Goal: Check status: Check status

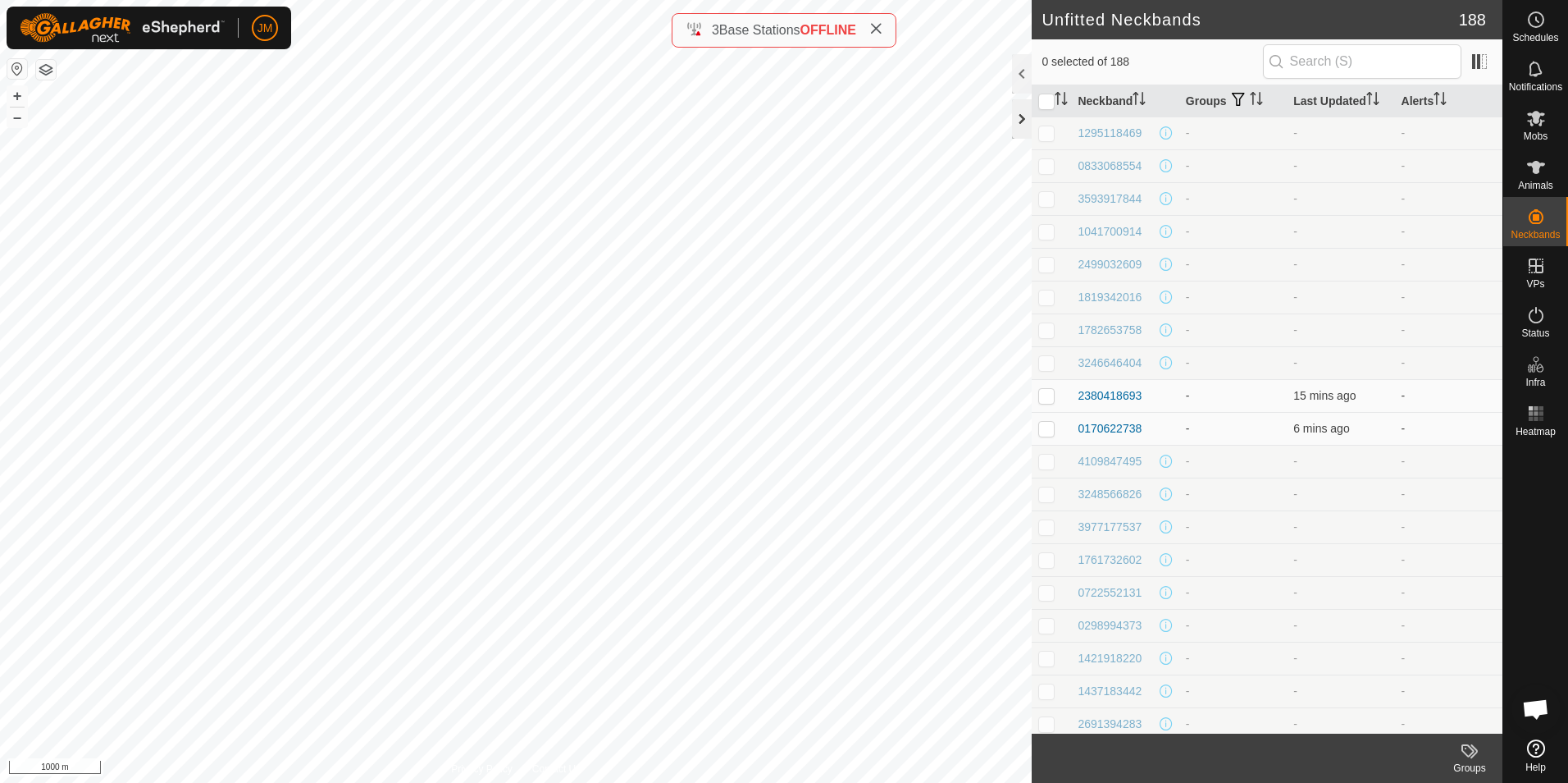
click at [1022, 118] on div at bounding box center [1022, 119] width 20 height 39
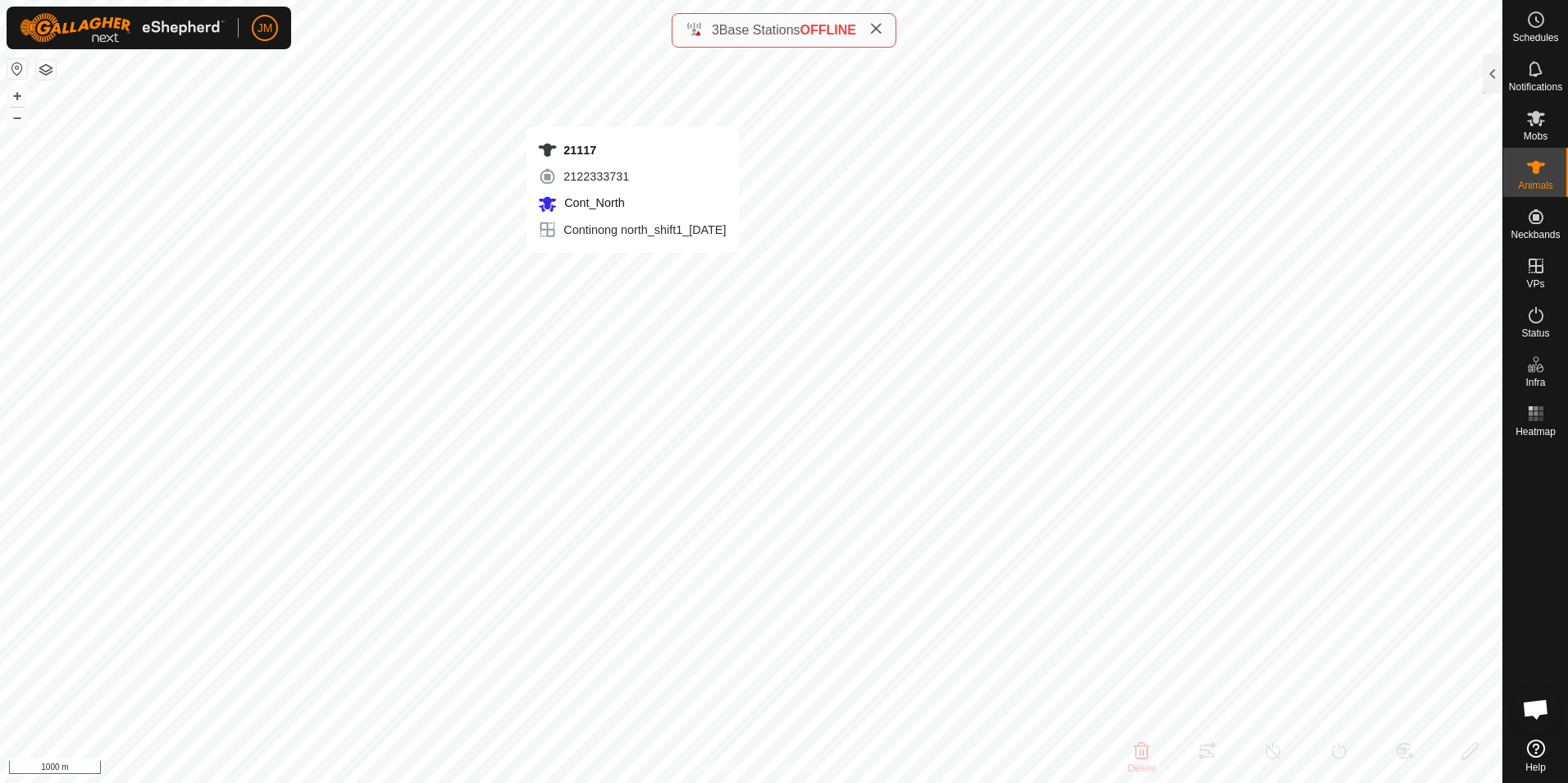
type input "21117"
type input "-"
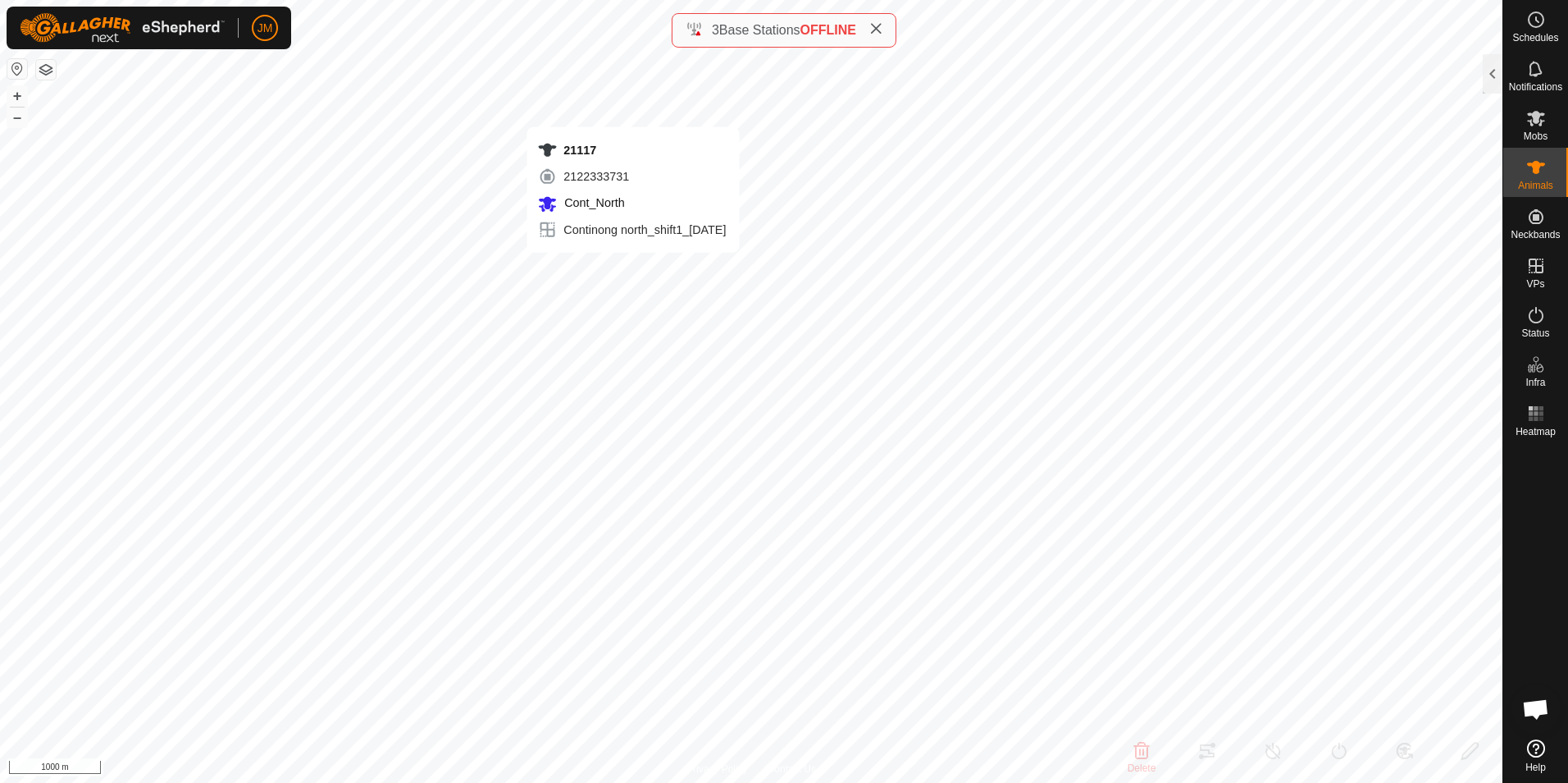
type input "-"
click at [18, 99] on button "+" at bounding box center [17, 96] width 20 height 20
click at [875, 36] on span at bounding box center [876, 30] width 13 height 20
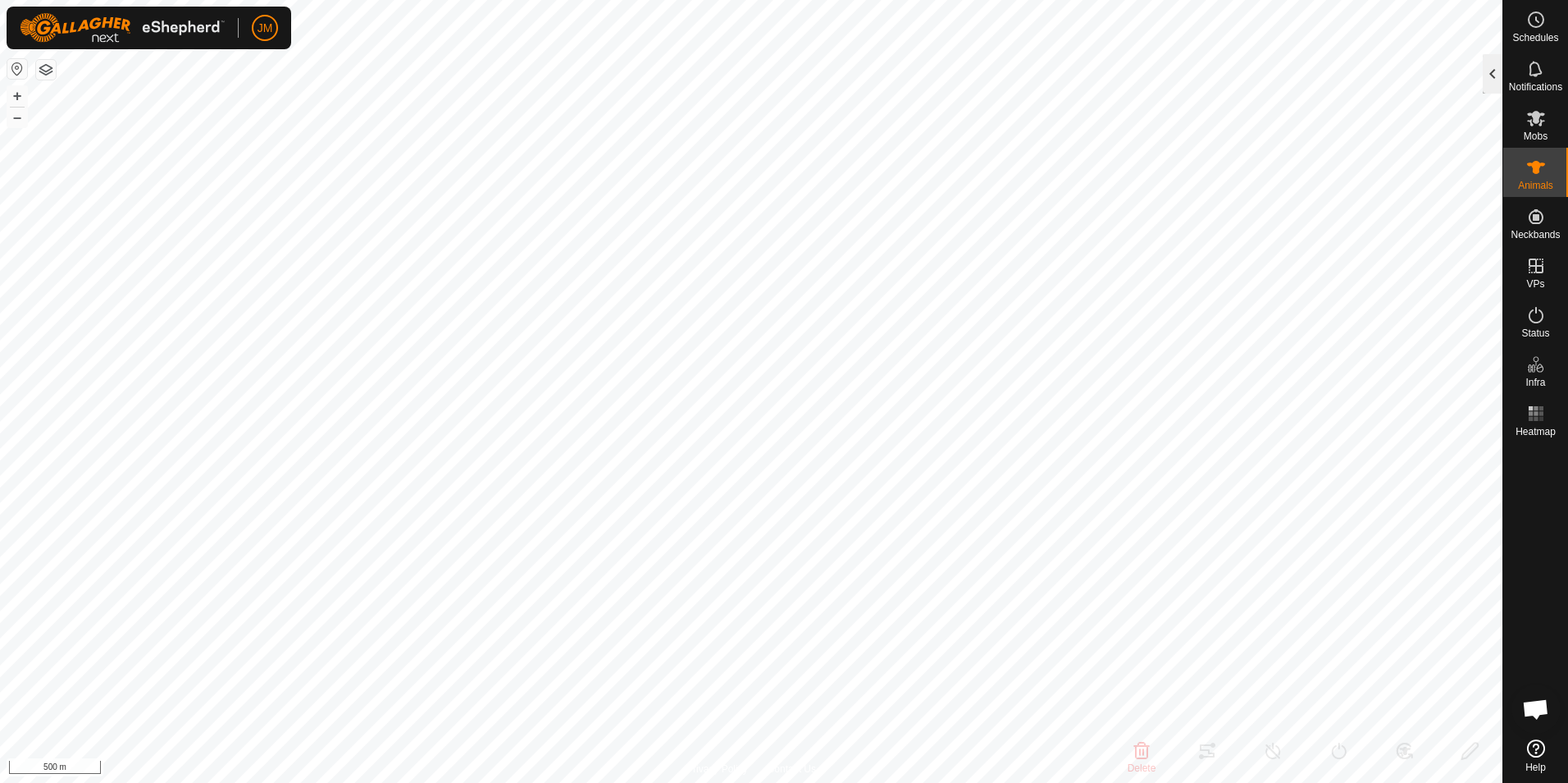
click at [1499, 75] on div at bounding box center [1492, 74] width 20 height 39
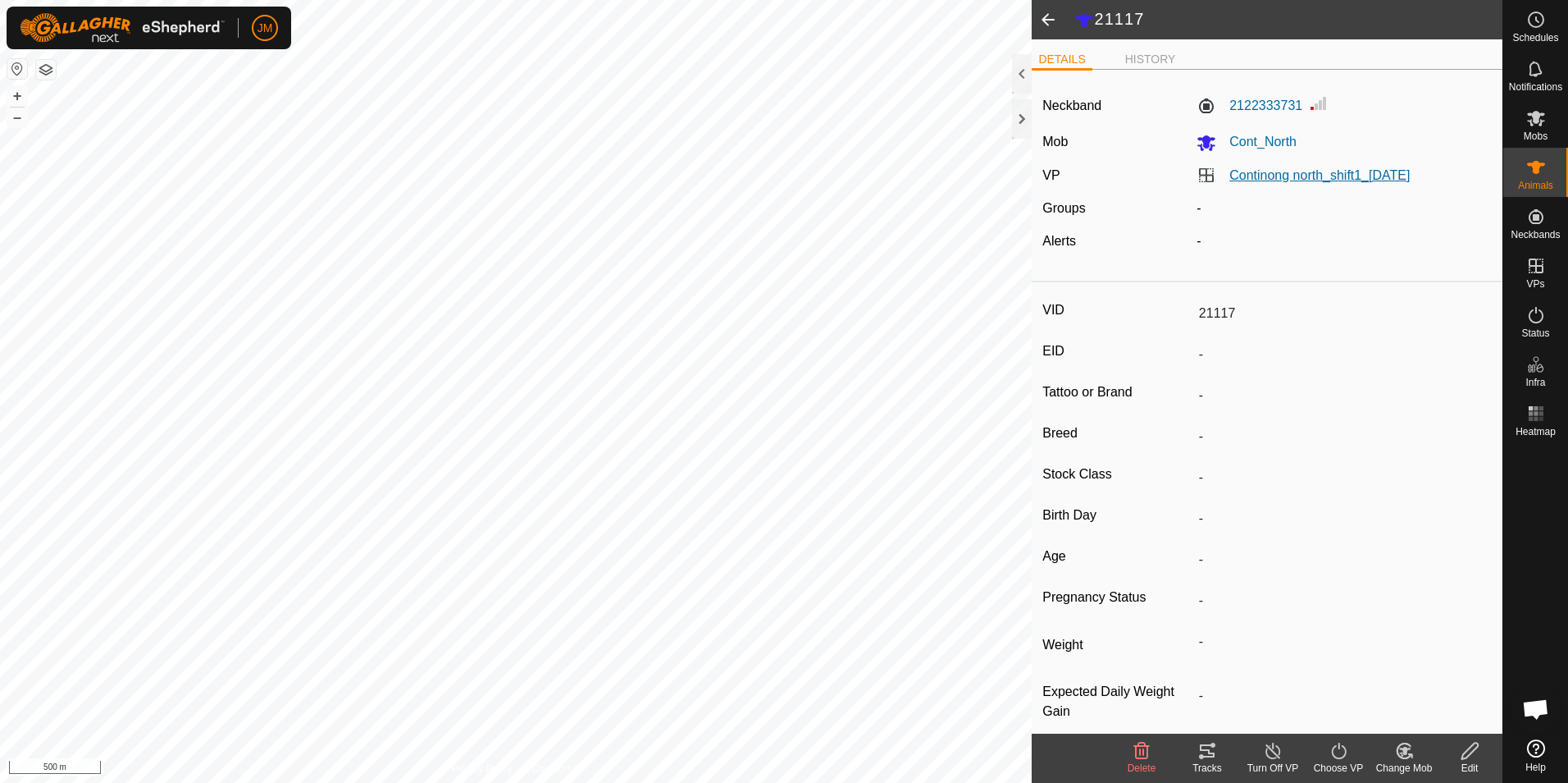
click at [1294, 179] on link "Continong north_shift1_[DATE]" at bounding box center [1320, 175] width 181 height 14
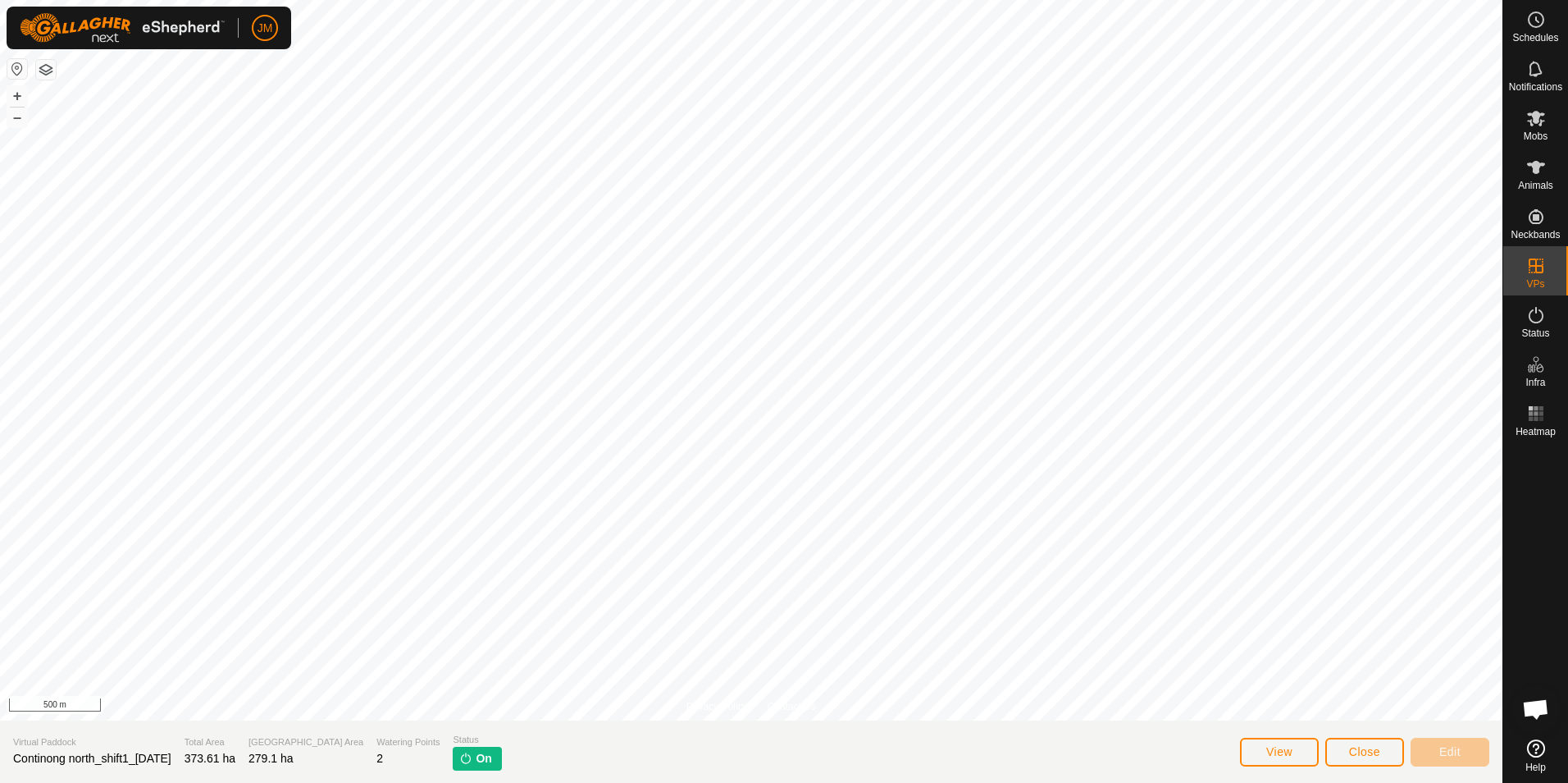
click at [50, 70] on button "button" at bounding box center [46, 70] width 20 height 20
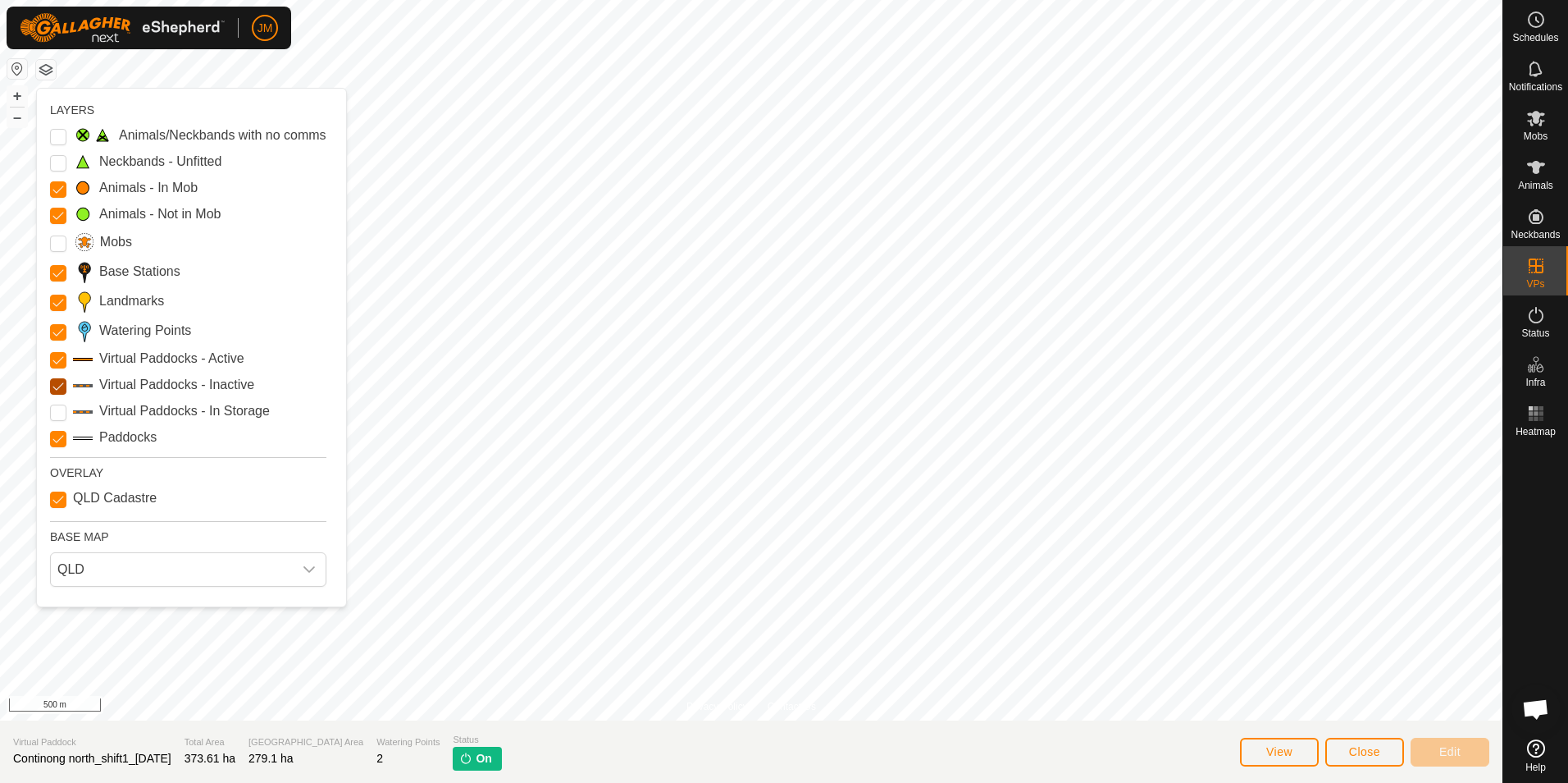
click at [61, 386] on Inactive "Virtual Paddocks - Inactive" at bounding box center [58, 386] width 16 height 16
click at [49, 71] on button "button" at bounding box center [46, 70] width 20 height 20
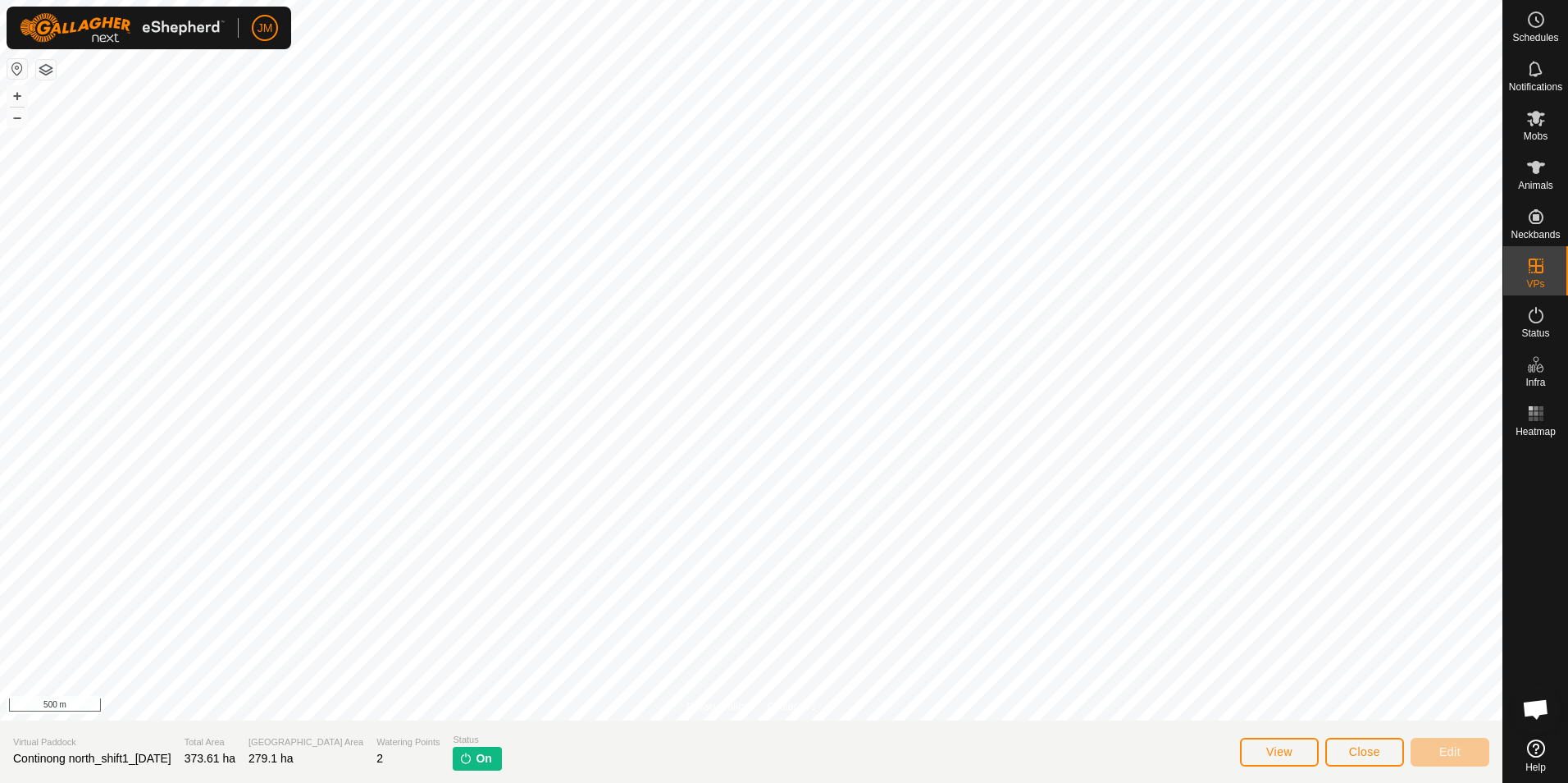
click at [172, 758] on span "Continong north_shift1_[DATE]" at bounding box center [92, 758] width 159 height 13
copy span "Continong north_shift1_[DATE]"
click at [1373, 749] on span "Close" at bounding box center [1365, 752] width 31 height 13
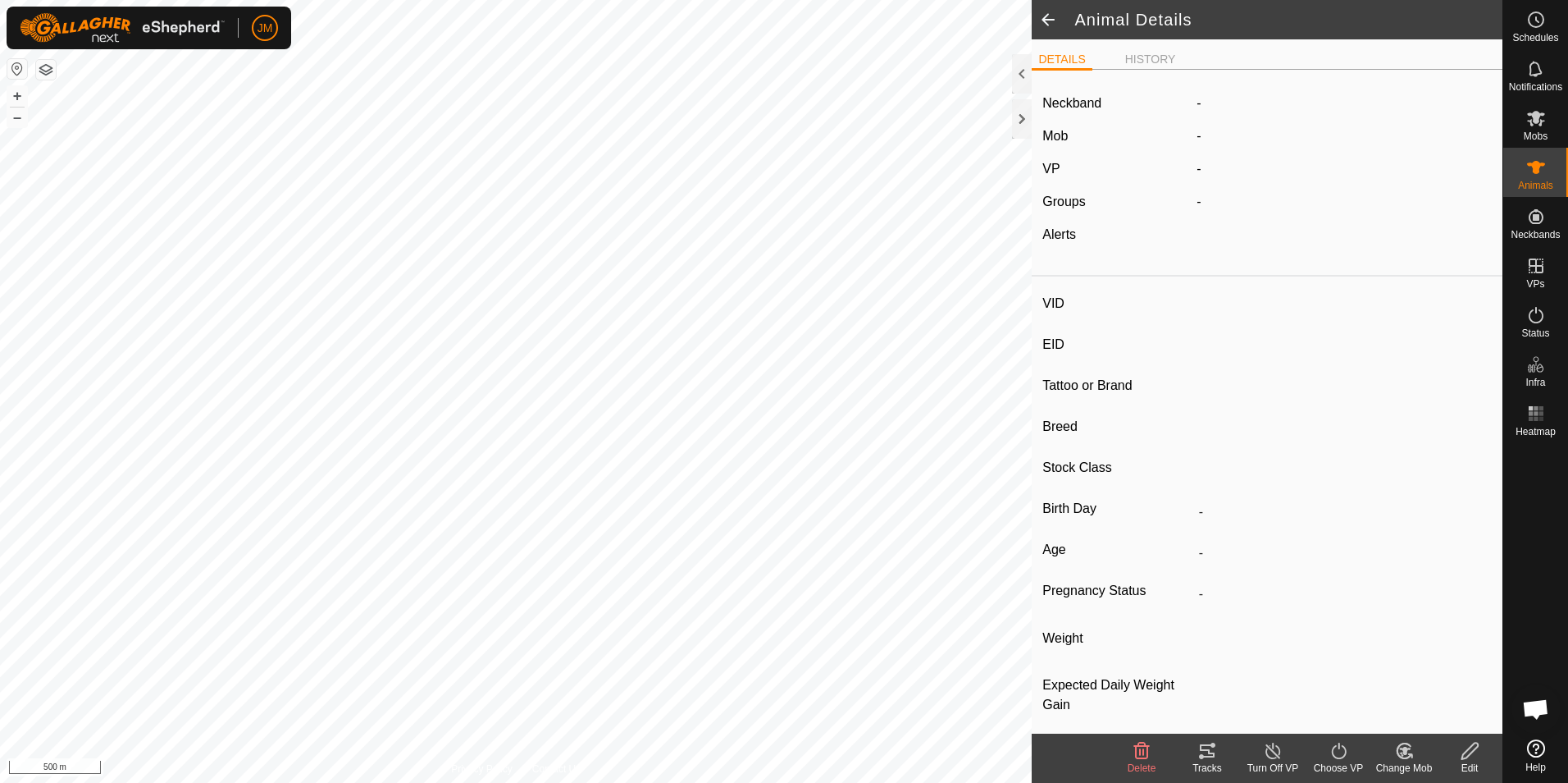
type input "21117"
type input "-"
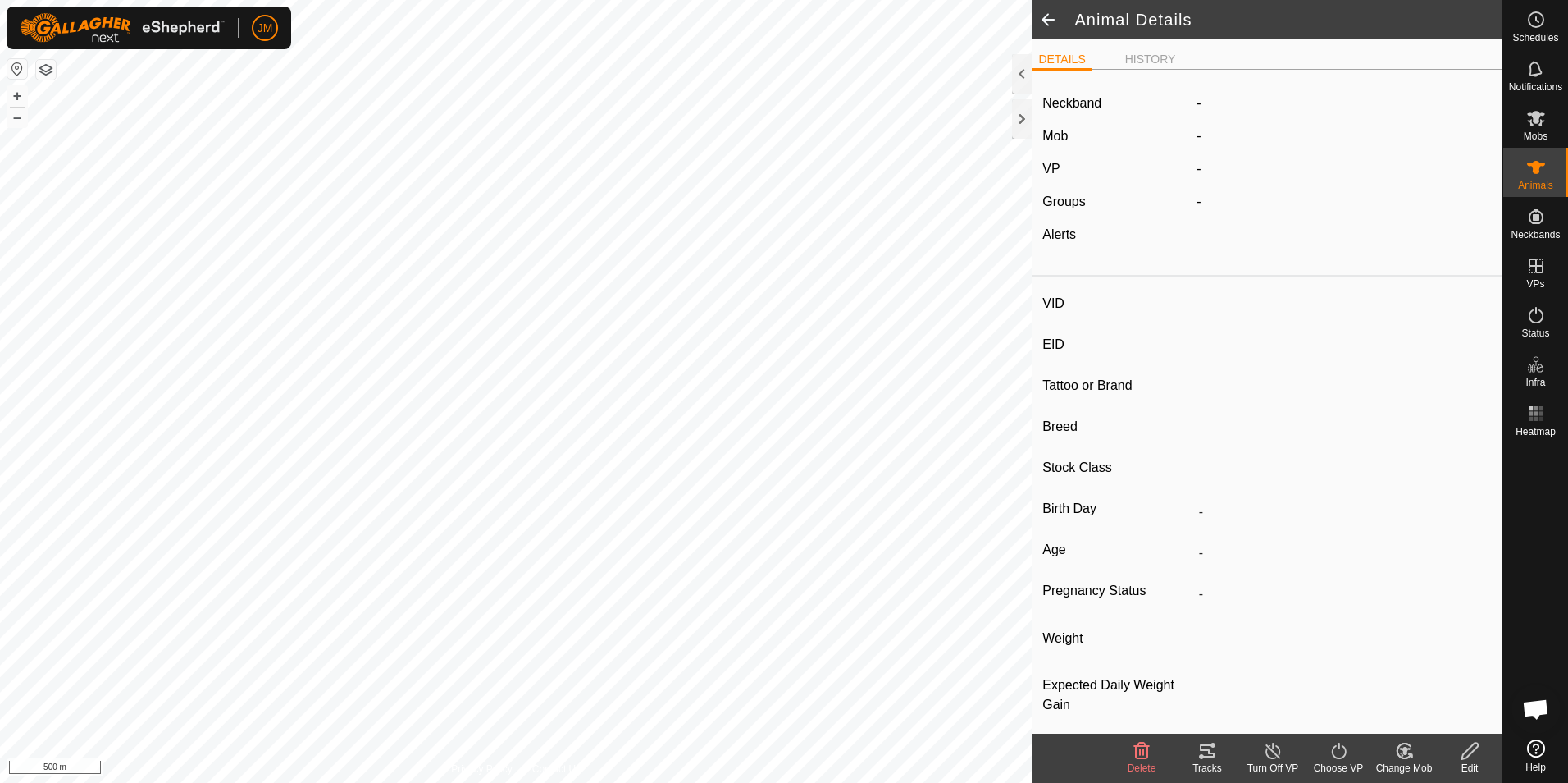
type input "-"
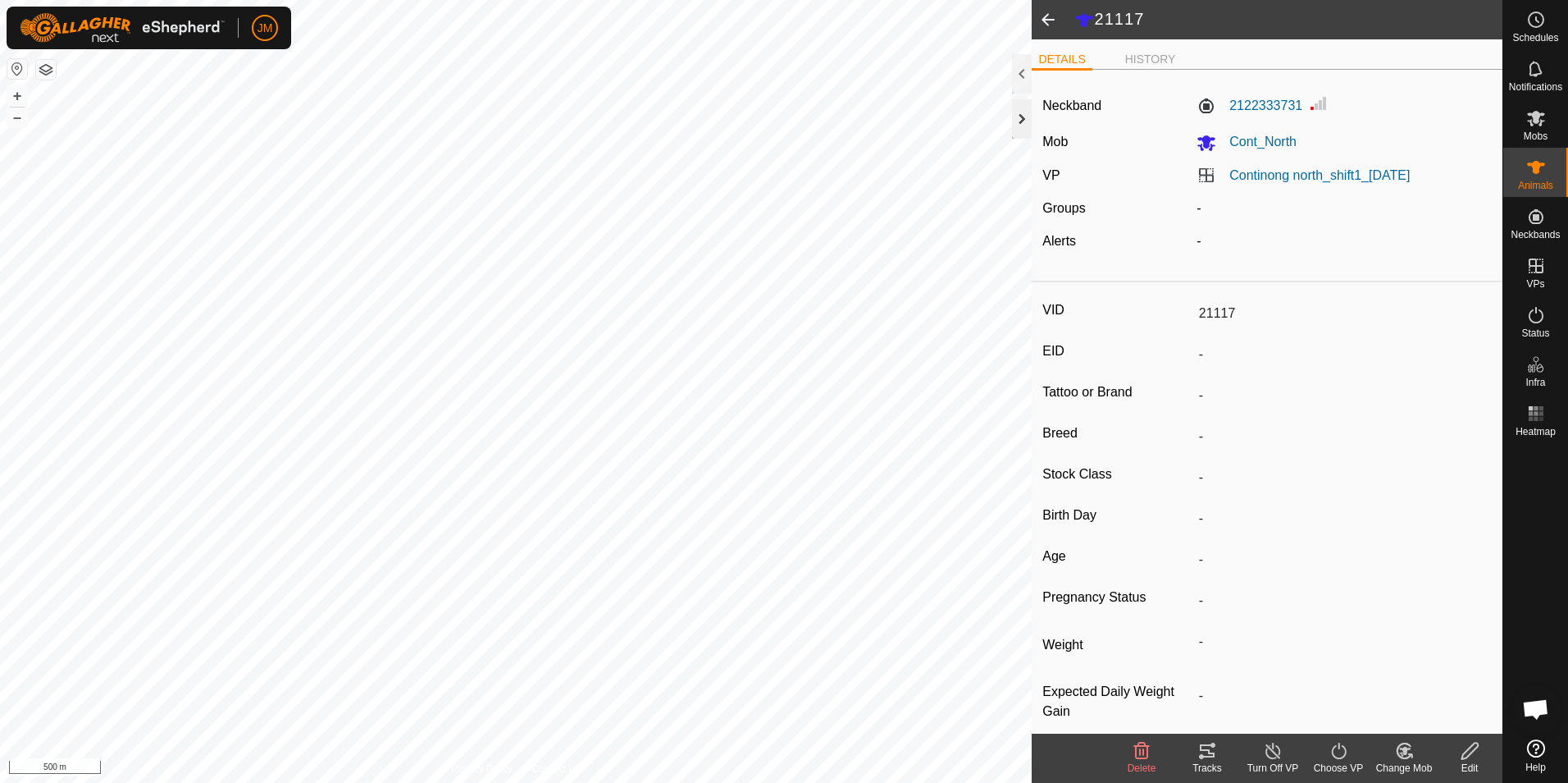
click at [1019, 128] on div at bounding box center [1022, 119] width 20 height 39
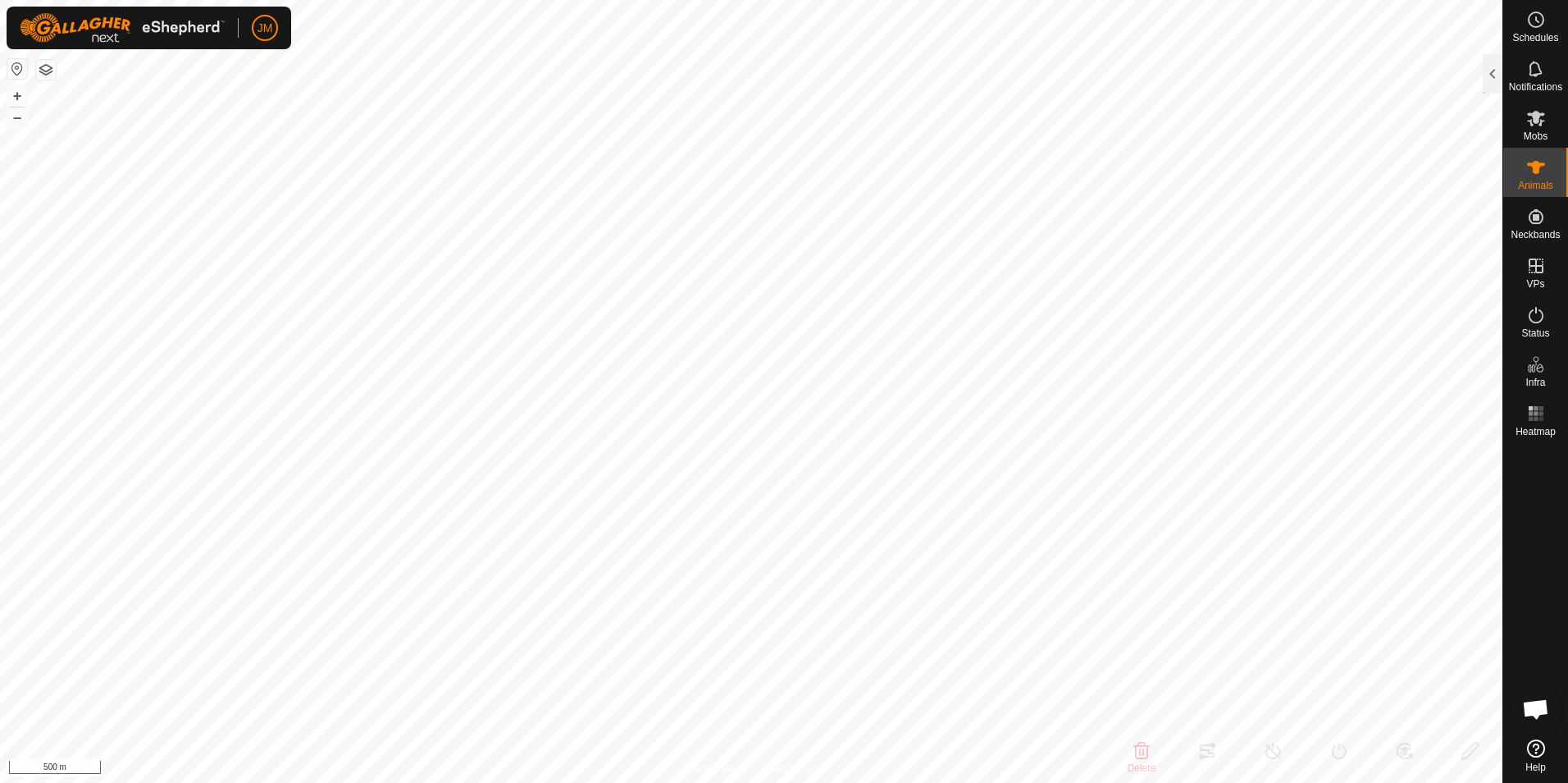
type input "19332"
type input "-"
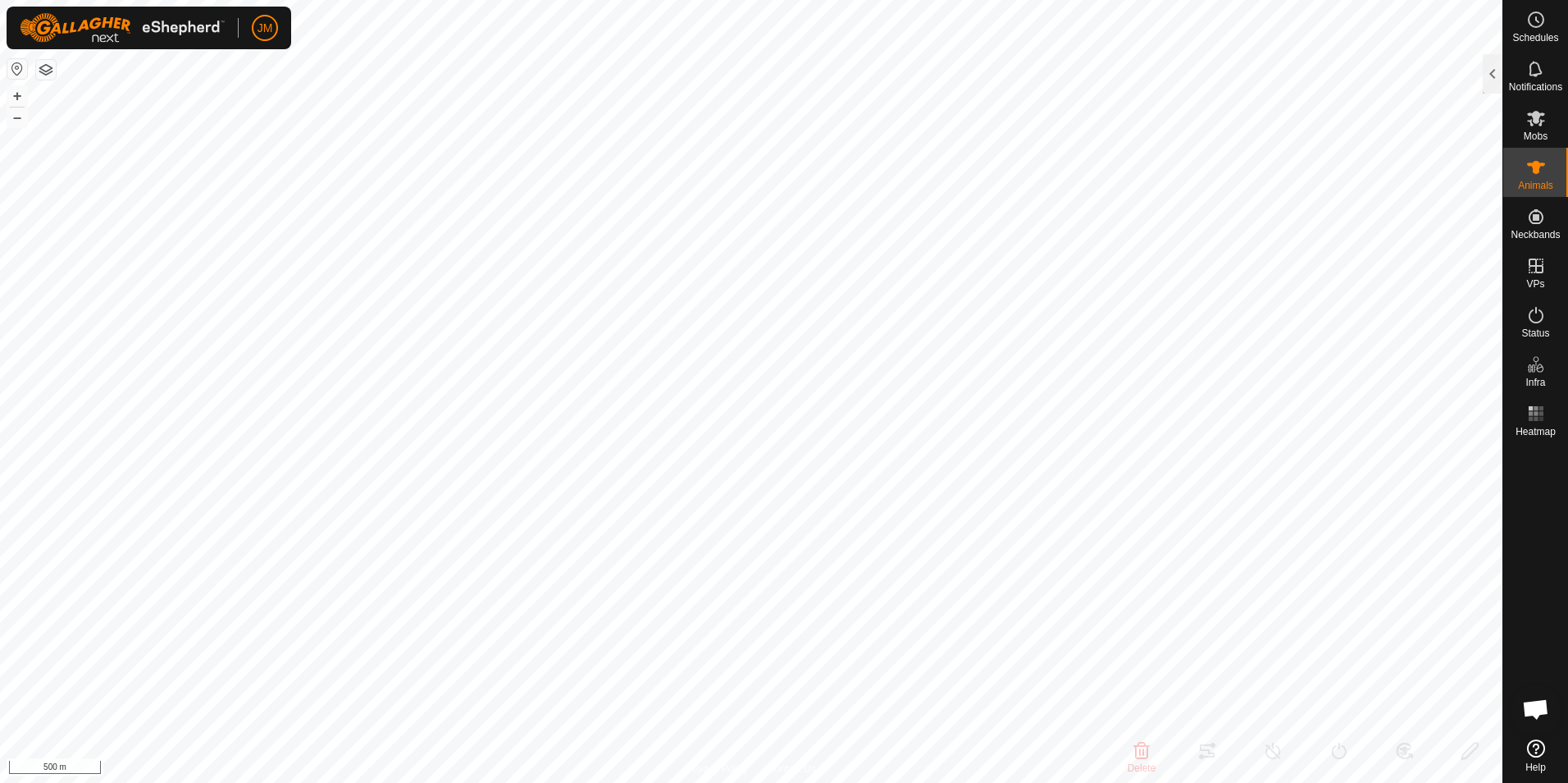
type input "-"
click at [46, 68] on button "button" at bounding box center [46, 70] width 20 height 20
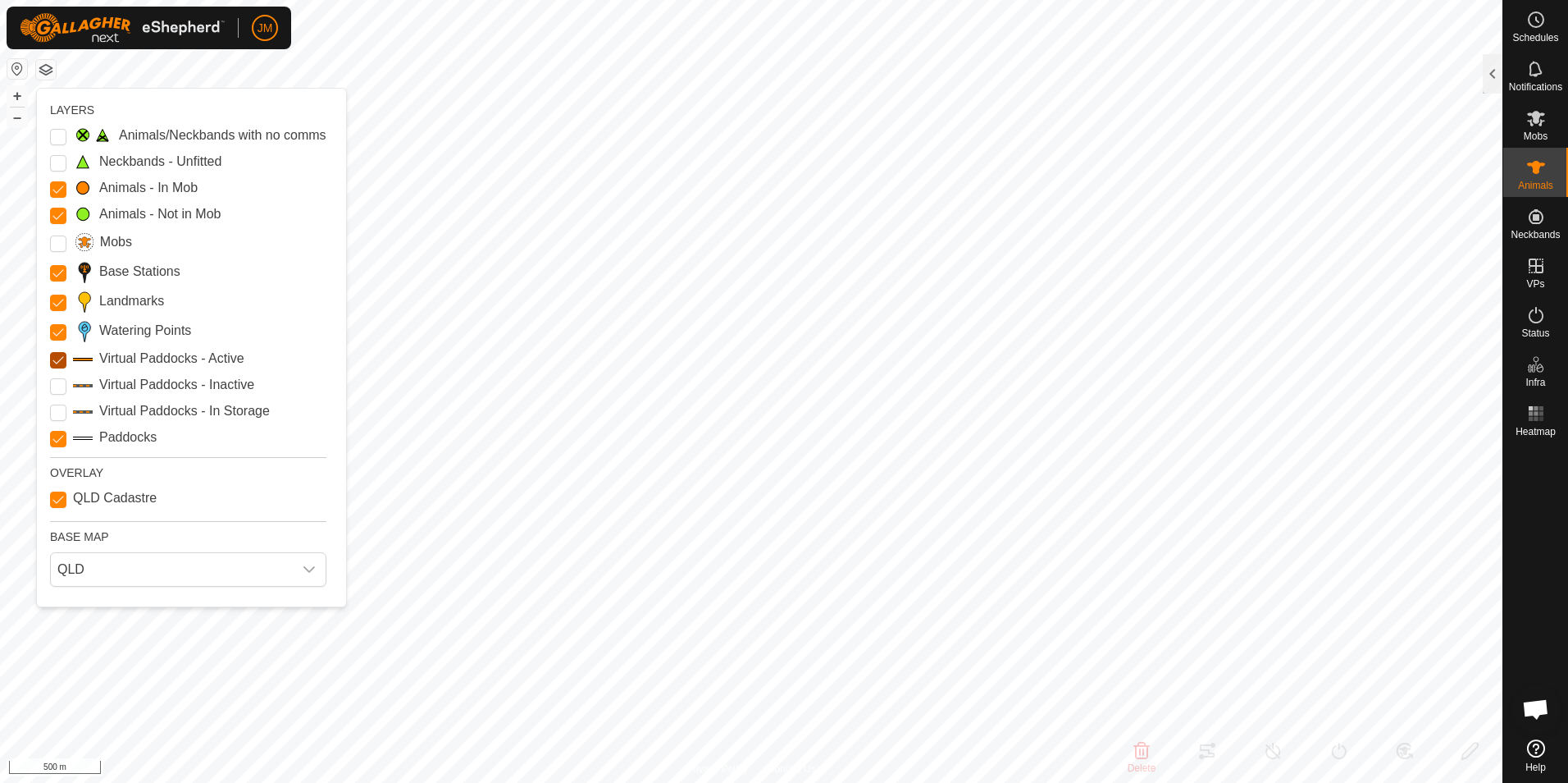
click at [56, 360] on Active "Virtual Paddocks - Active" at bounding box center [58, 360] width 16 height 16
click at [47, 74] on button "button" at bounding box center [46, 70] width 20 height 20
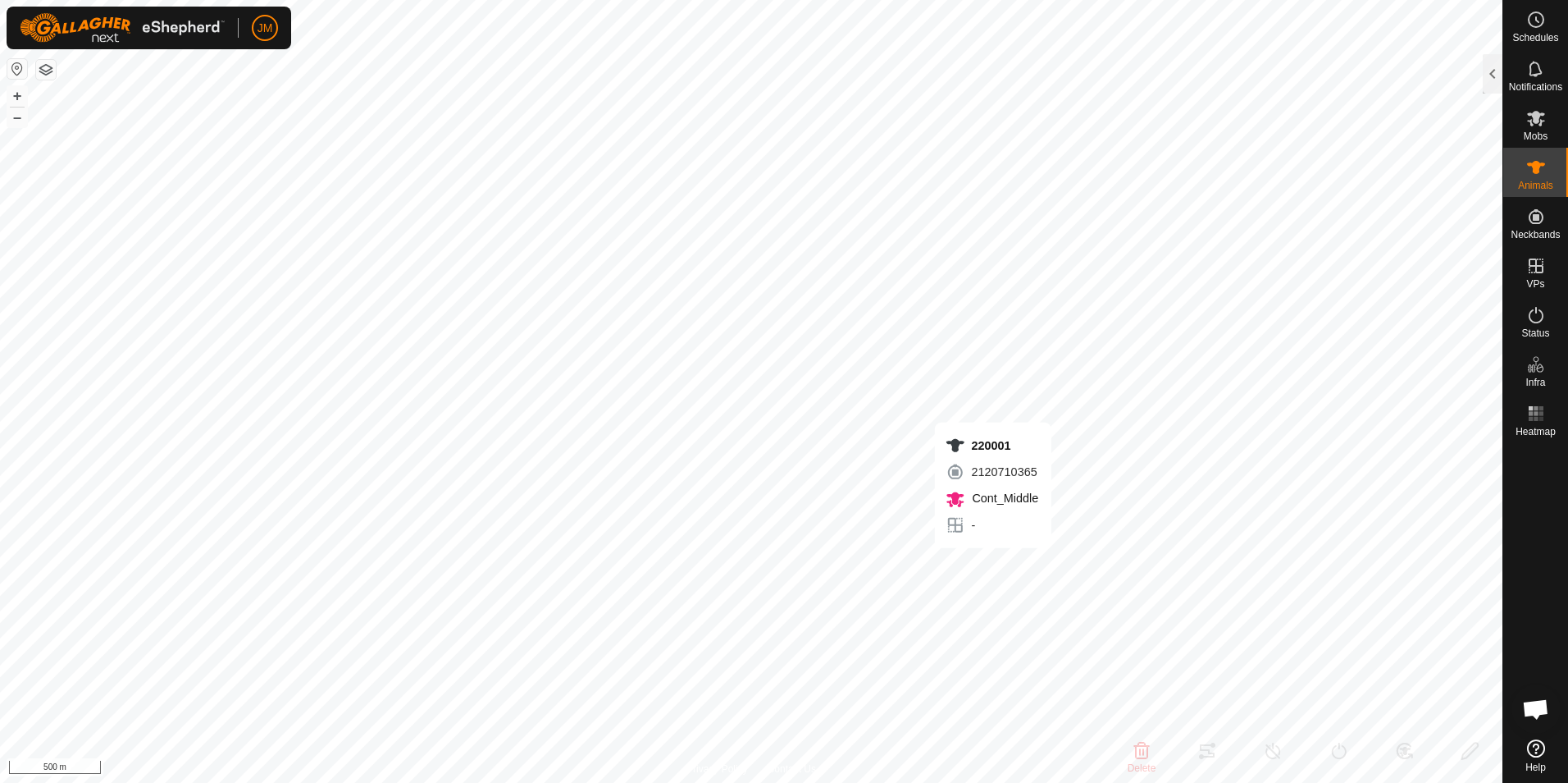
type input "220001"
type input "-"
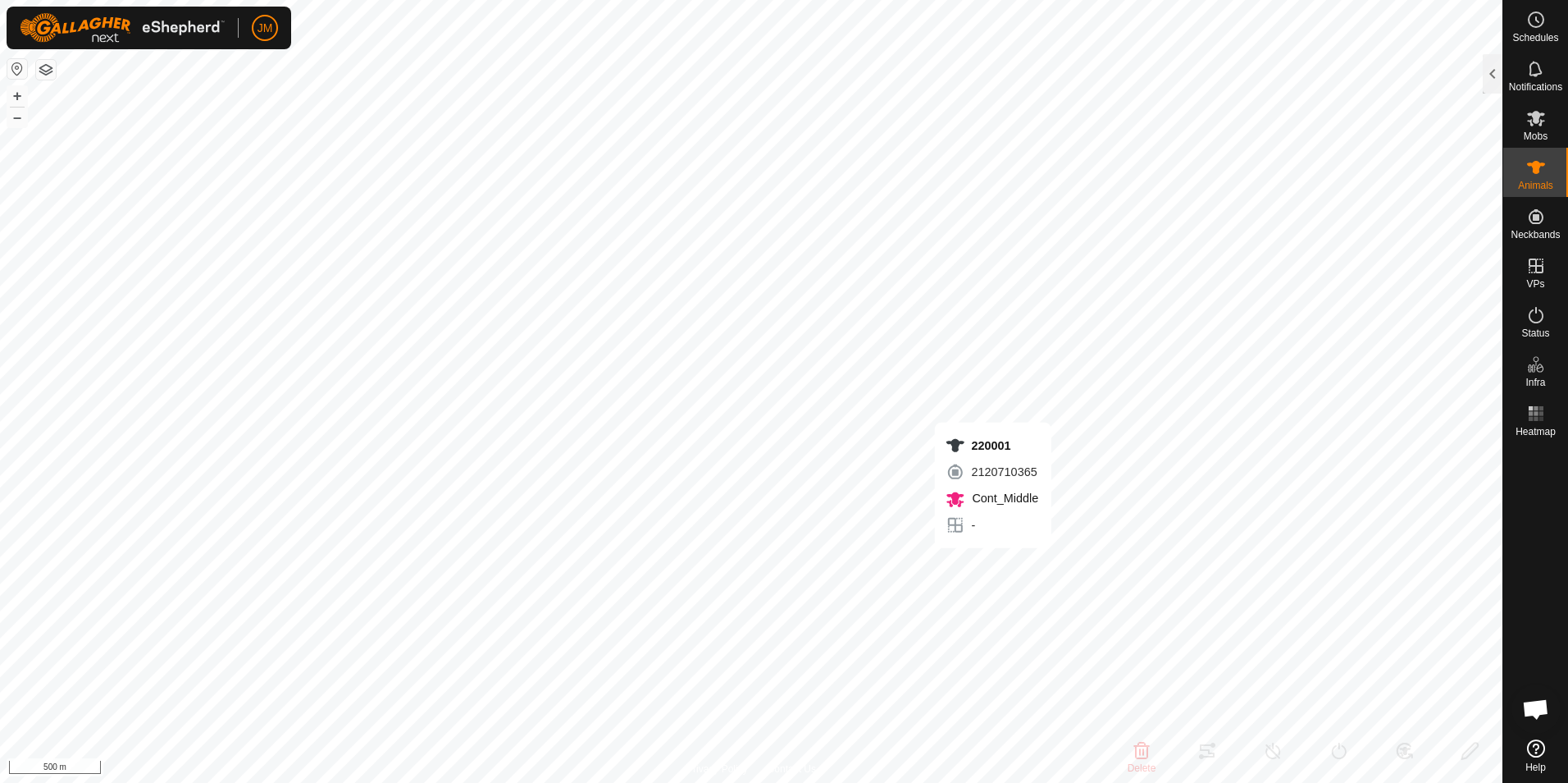
type input "-"
click at [1493, 66] on div at bounding box center [1492, 74] width 20 height 39
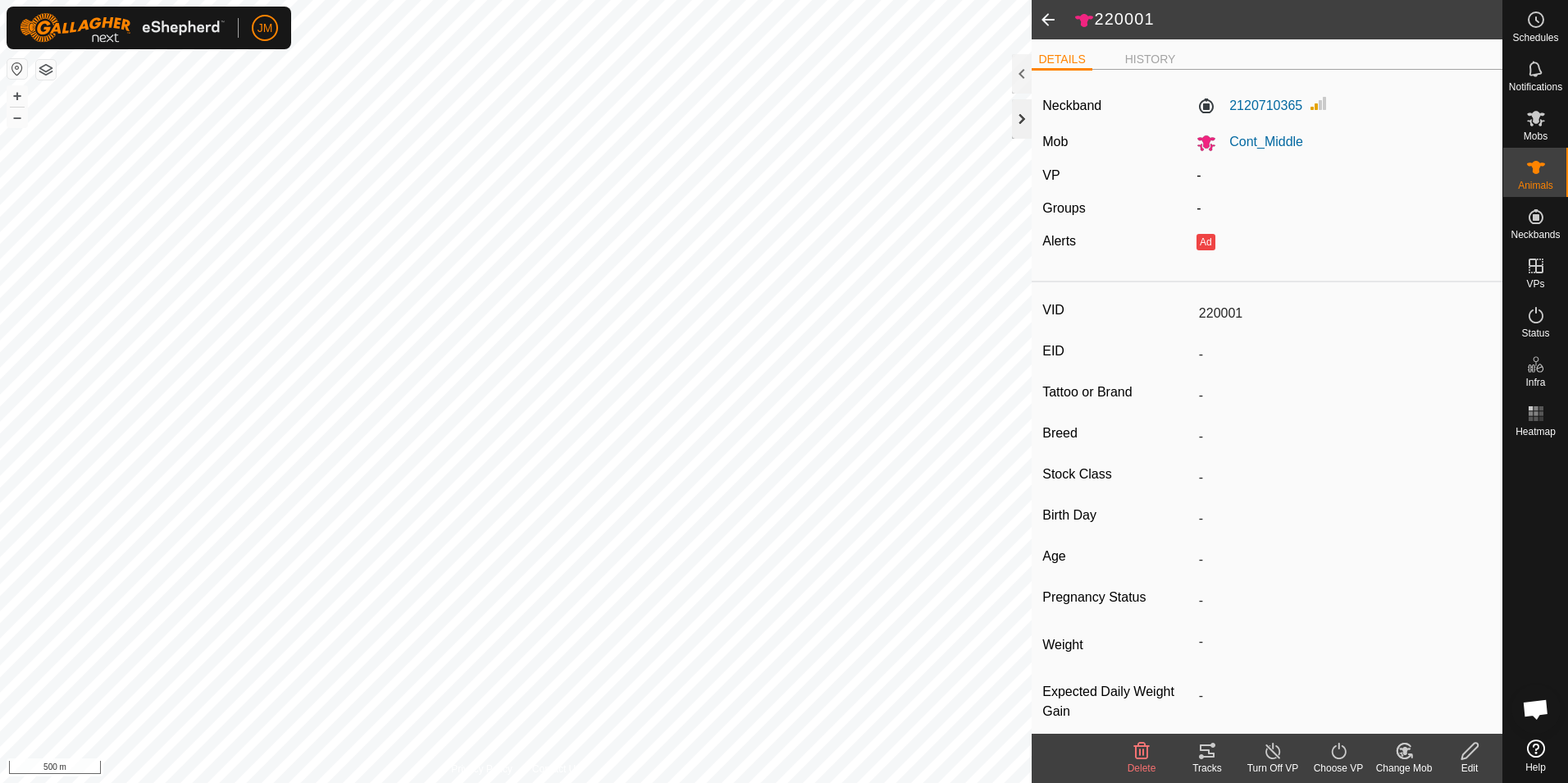
click at [1020, 133] on div at bounding box center [1022, 119] width 20 height 39
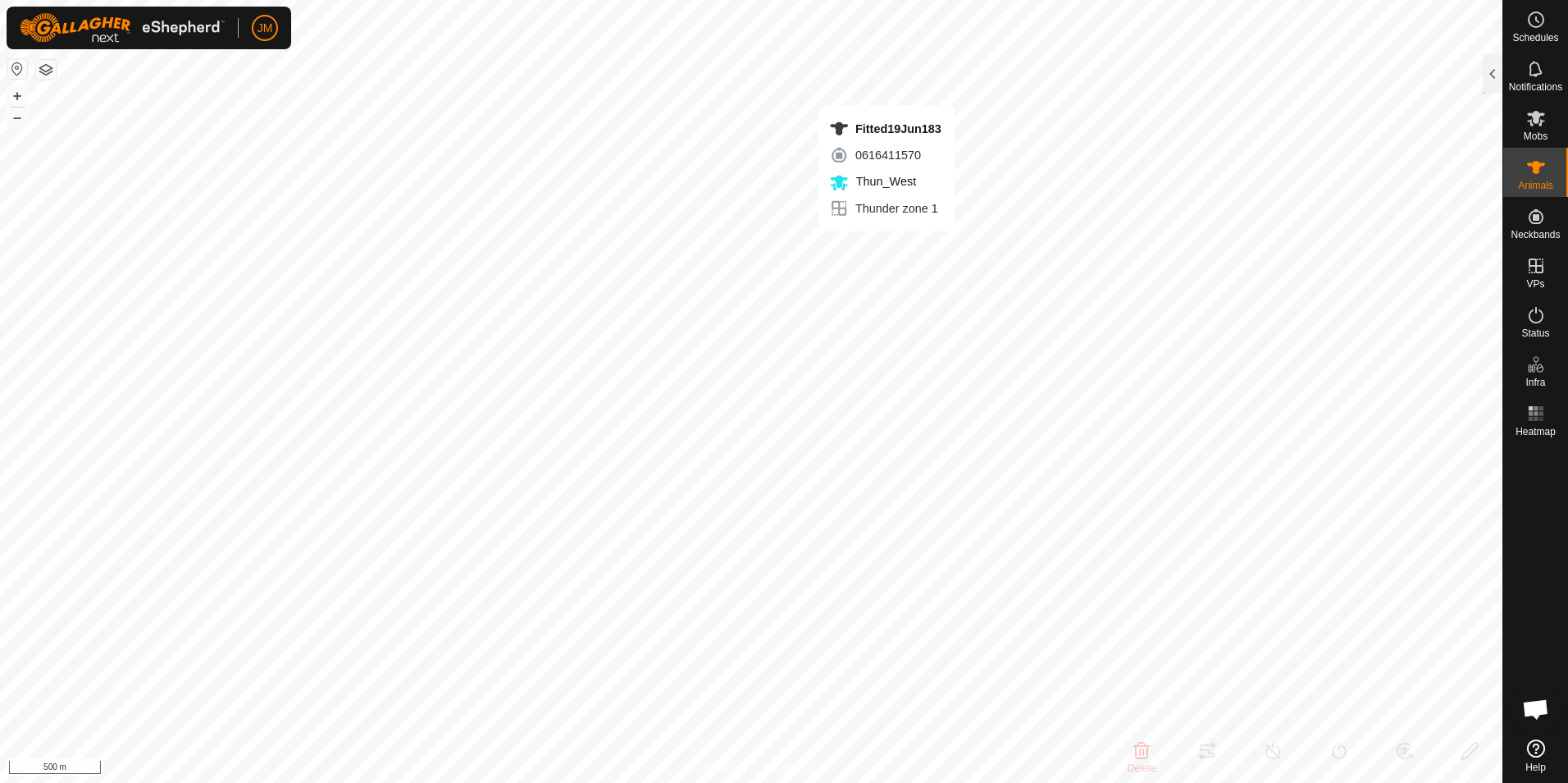
type input "Fitted19Jun183"
type input "-"
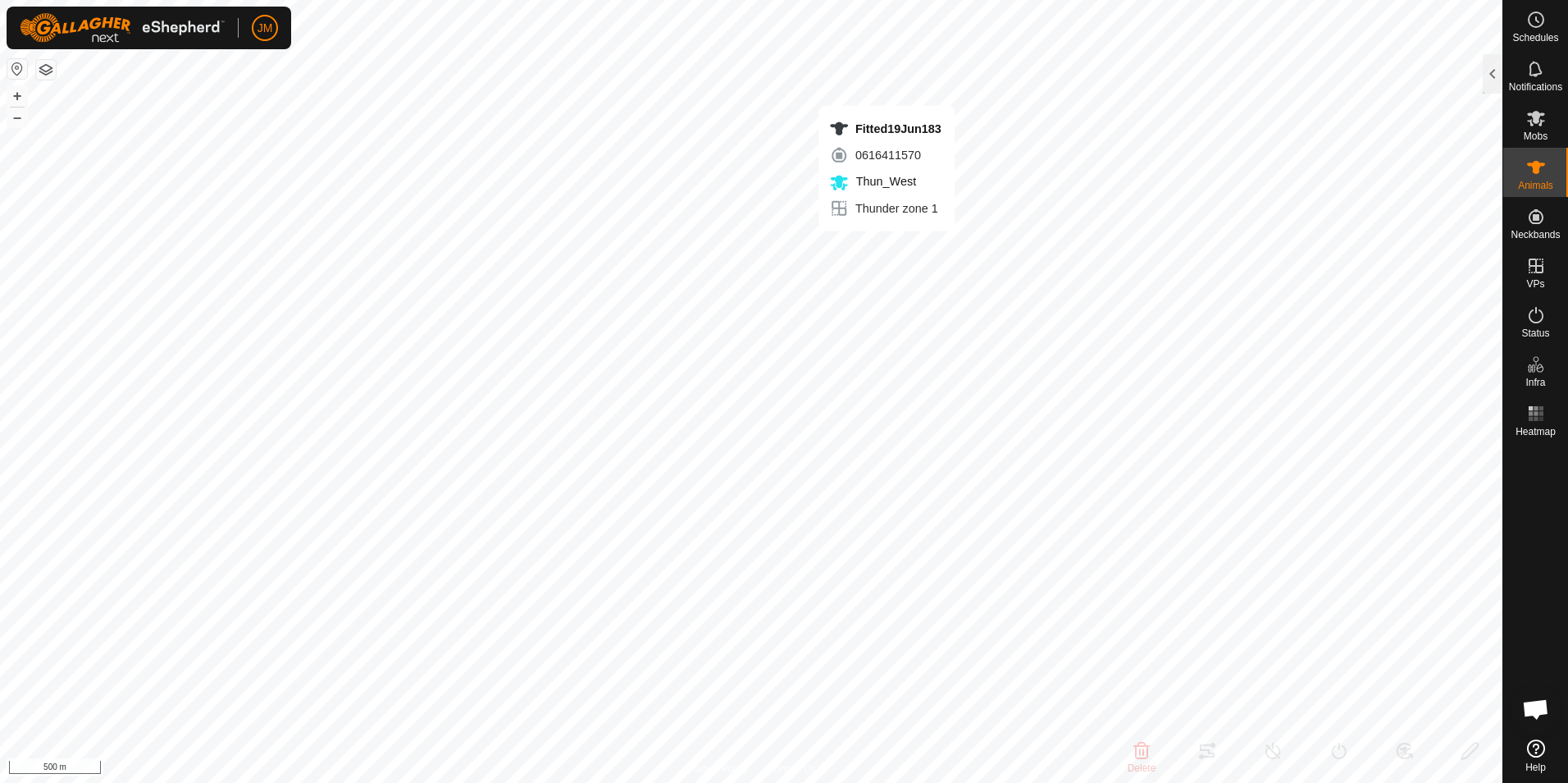
type input "-"
click at [1496, 75] on div at bounding box center [1492, 74] width 20 height 39
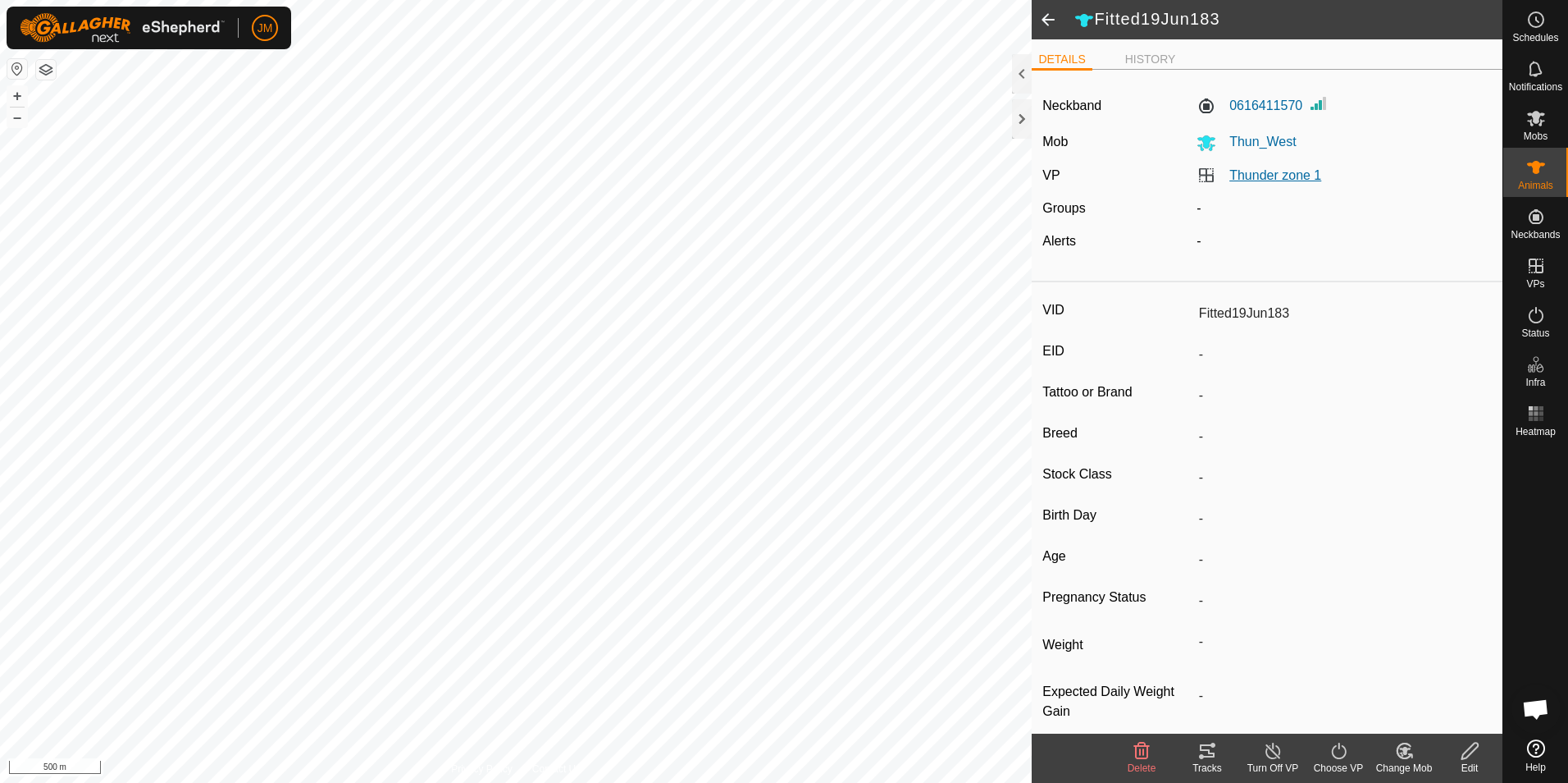
click at [1281, 177] on link "Thunder zone 1" at bounding box center [1276, 175] width 92 height 14
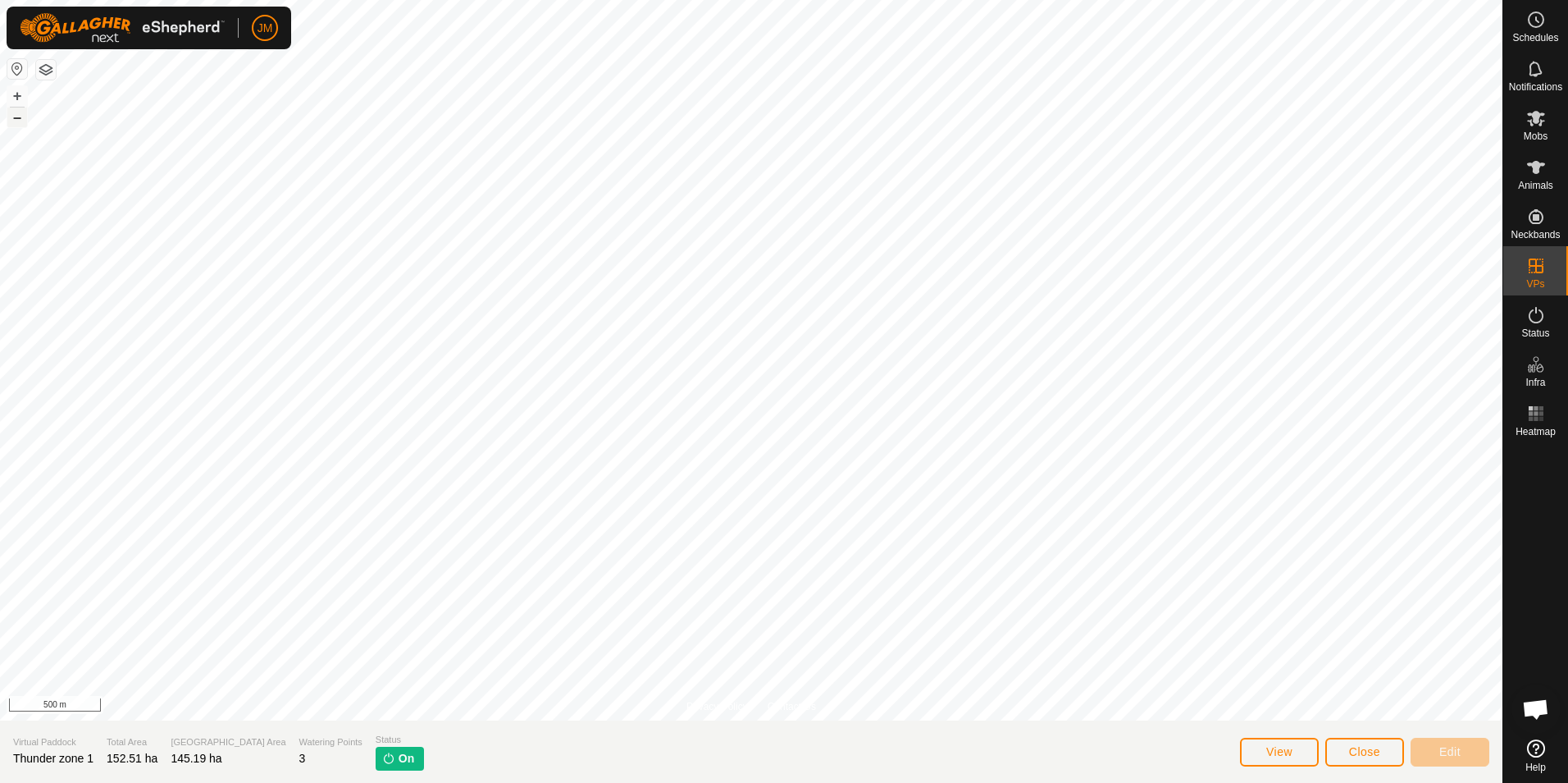
click at [16, 119] on button "–" at bounding box center [17, 117] width 20 height 20
click at [22, 95] on button "+" at bounding box center [17, 96] width 20 height 20
click at [62, 751] on div "Virtual Paddock Thunder zone 1" at bounding box center [53, 752] width 80 height 34
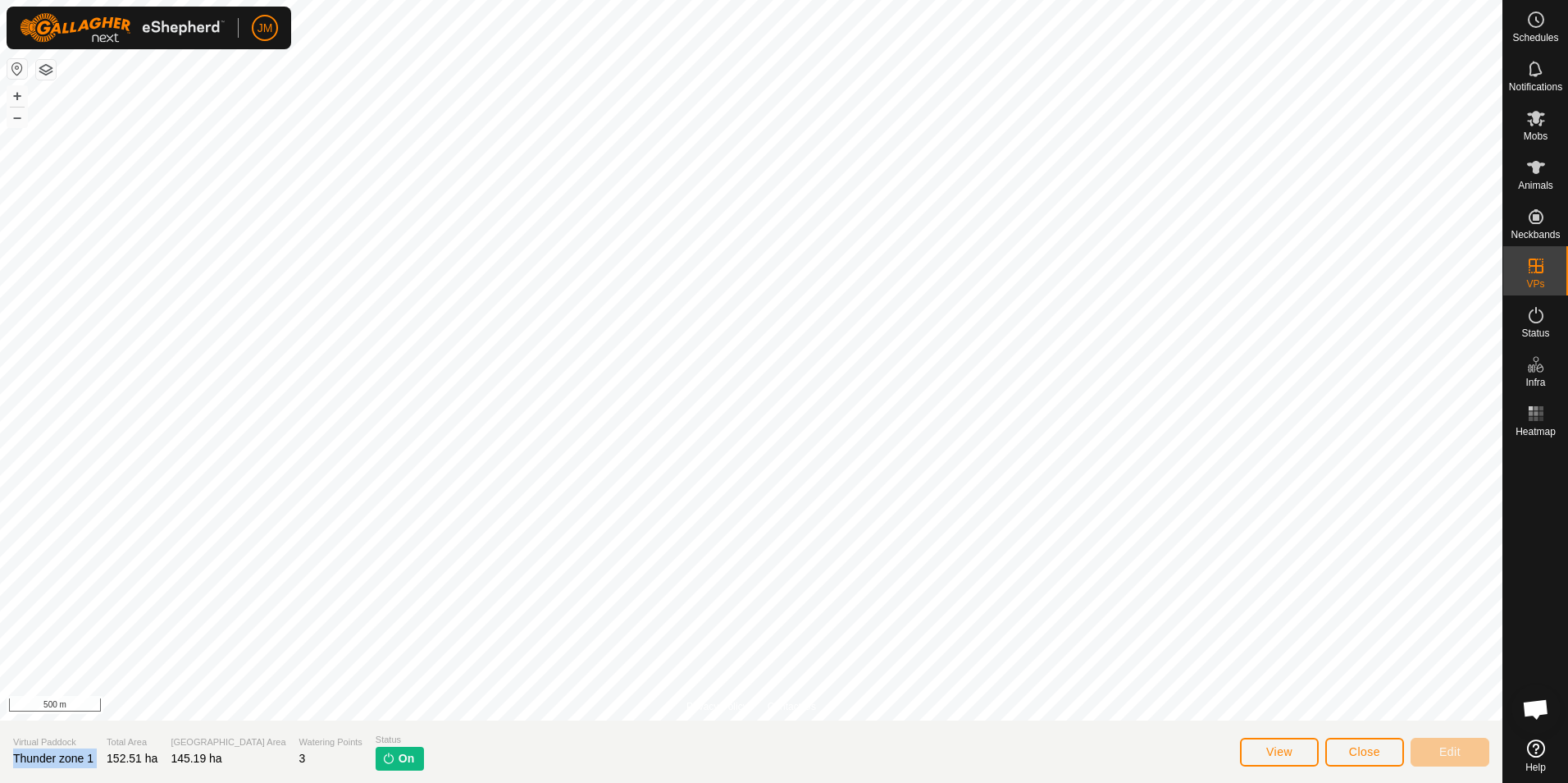
copy span "Thunder zone 1"
click at [1349, 751] on button "Close" at bounding box center [1365, 752] width 79 height 29
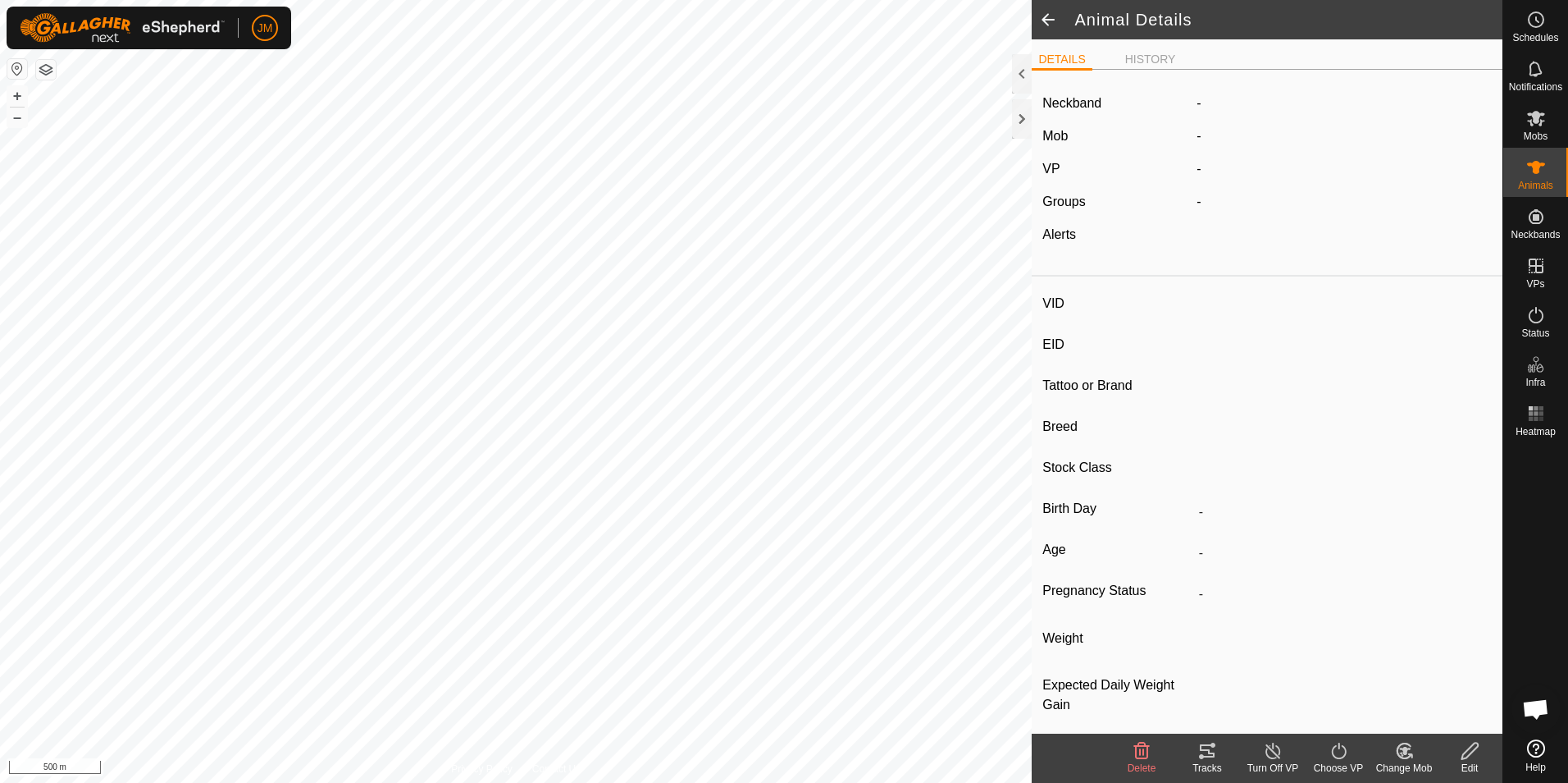
type input "Fitted19Jun183"
type input "-"
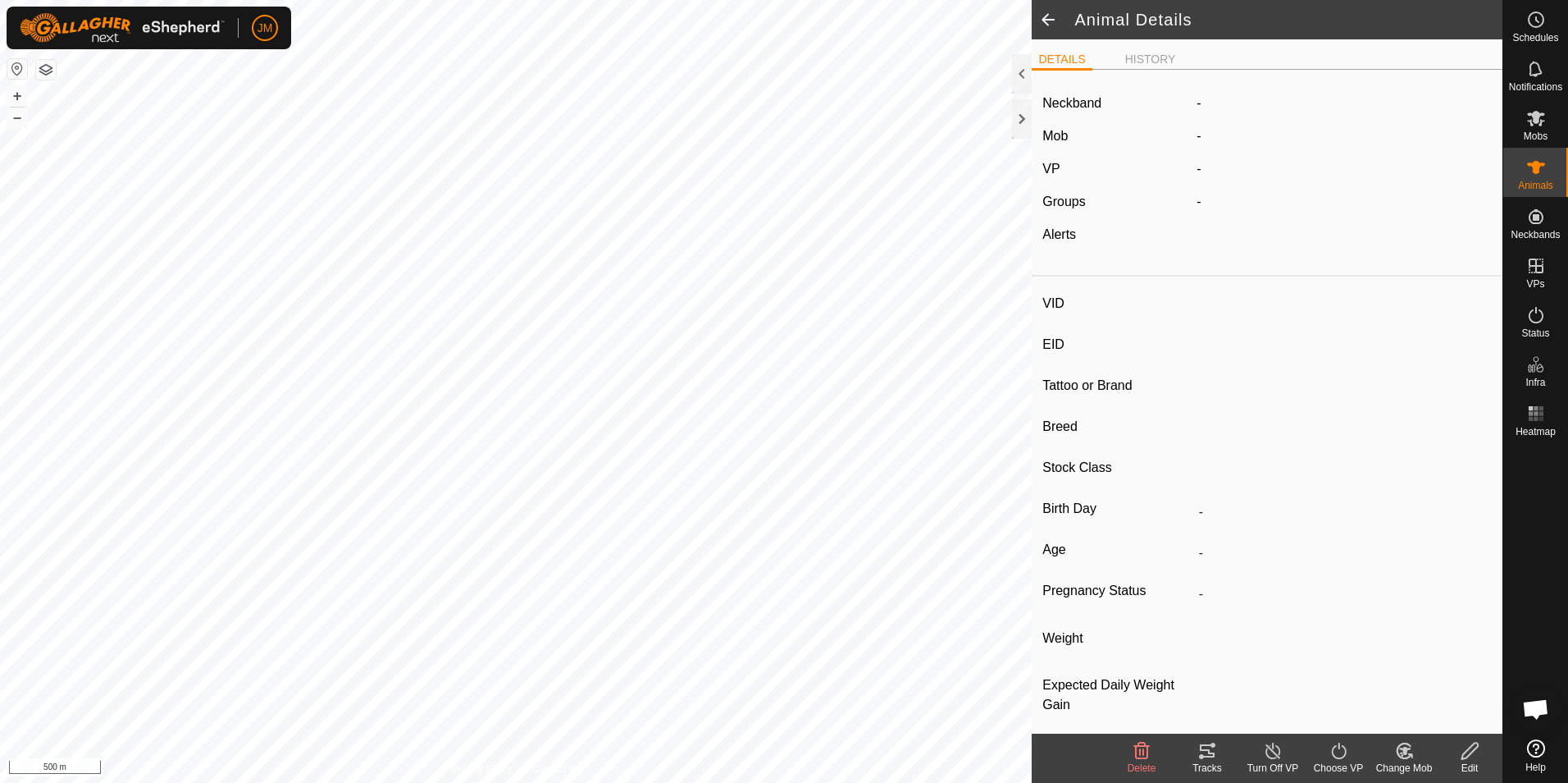
type input "-"
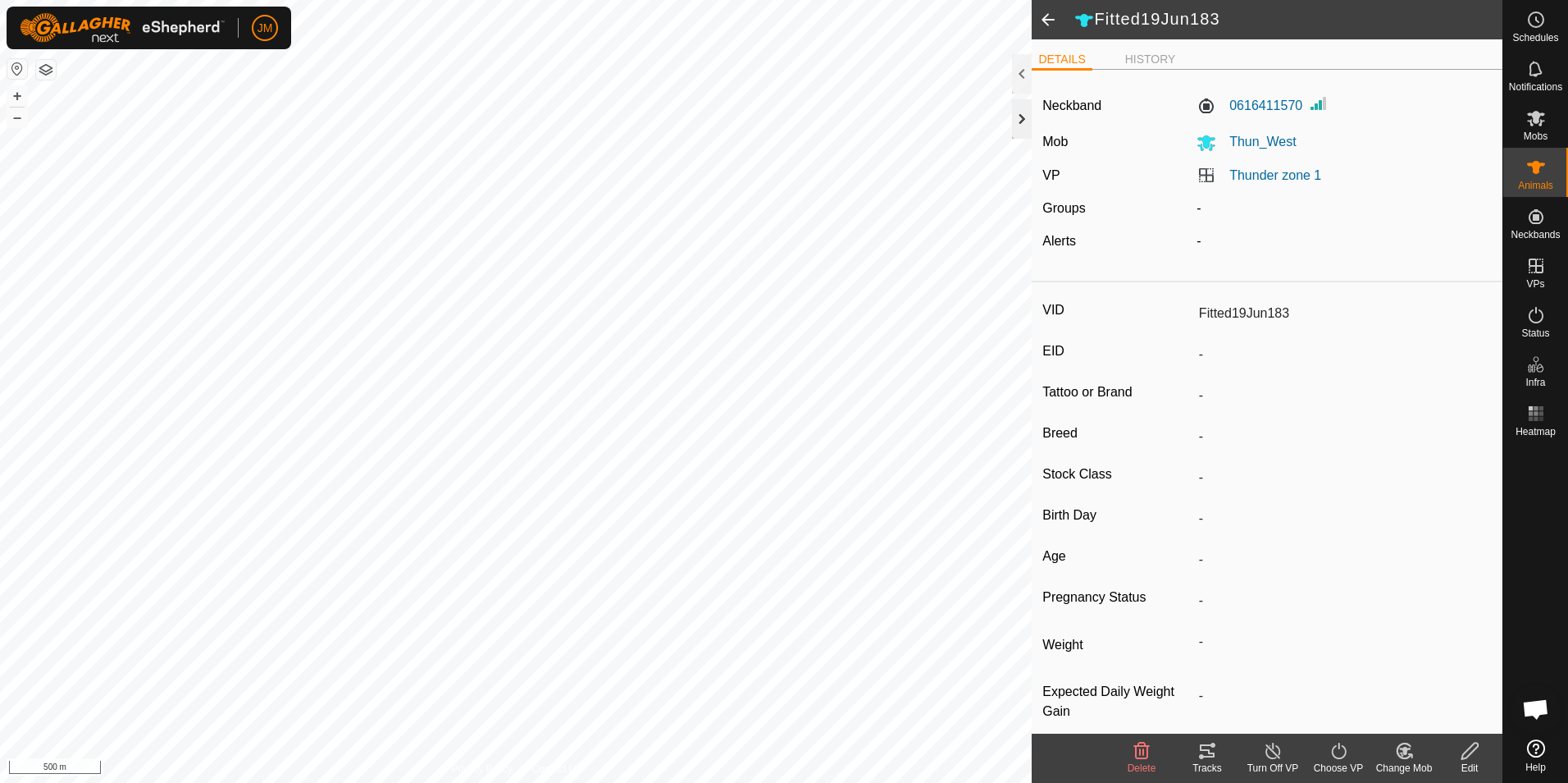
click at [1027, 123] on div at bounding box center [1022, 119] width 20 height 39
click at [1022, 108] on div at bounding box center [1022, 119] width 20 height 39
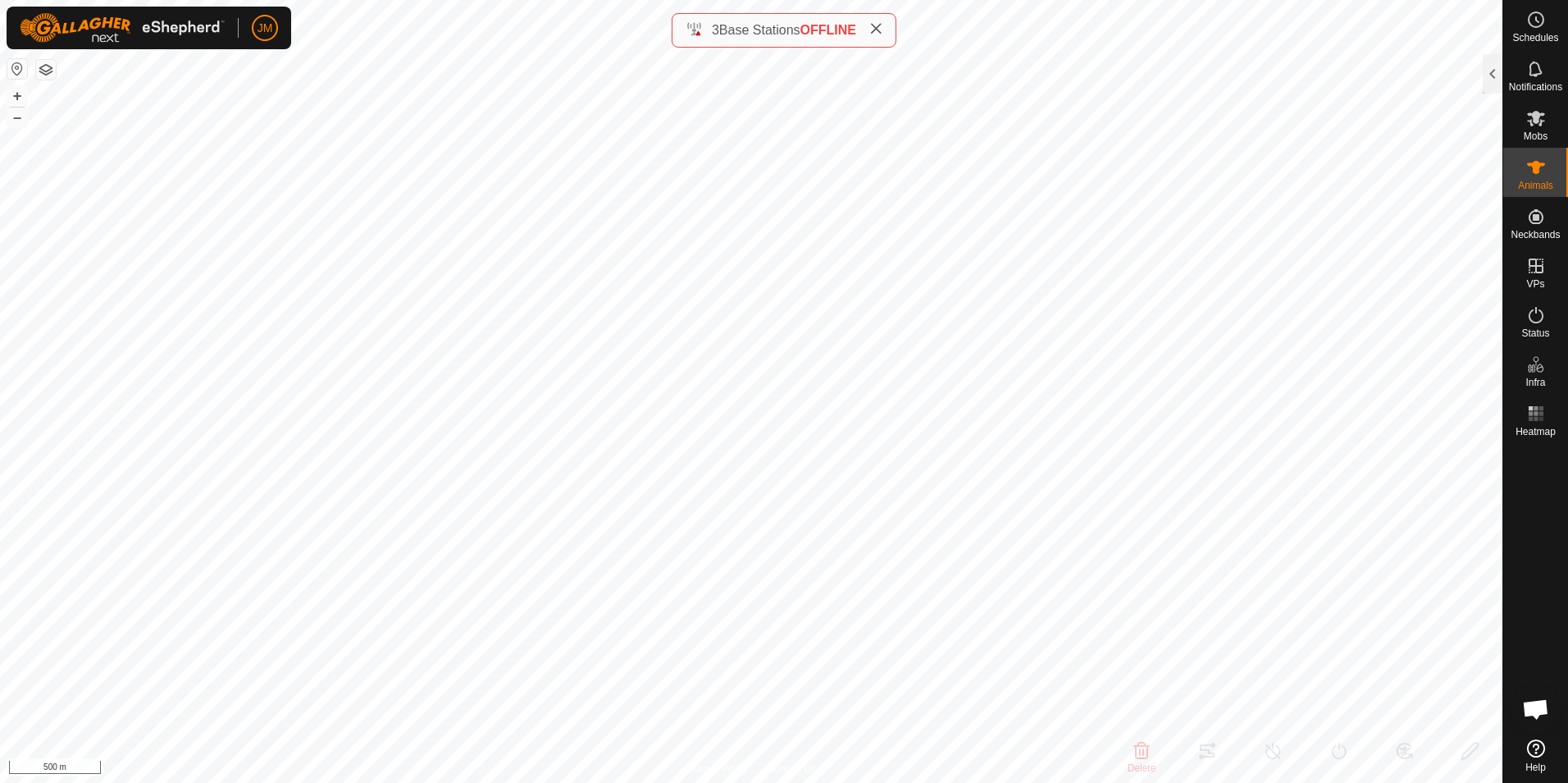
click at [49, 74] on button "button" at bounding box center [46, 70] width 20 height 20
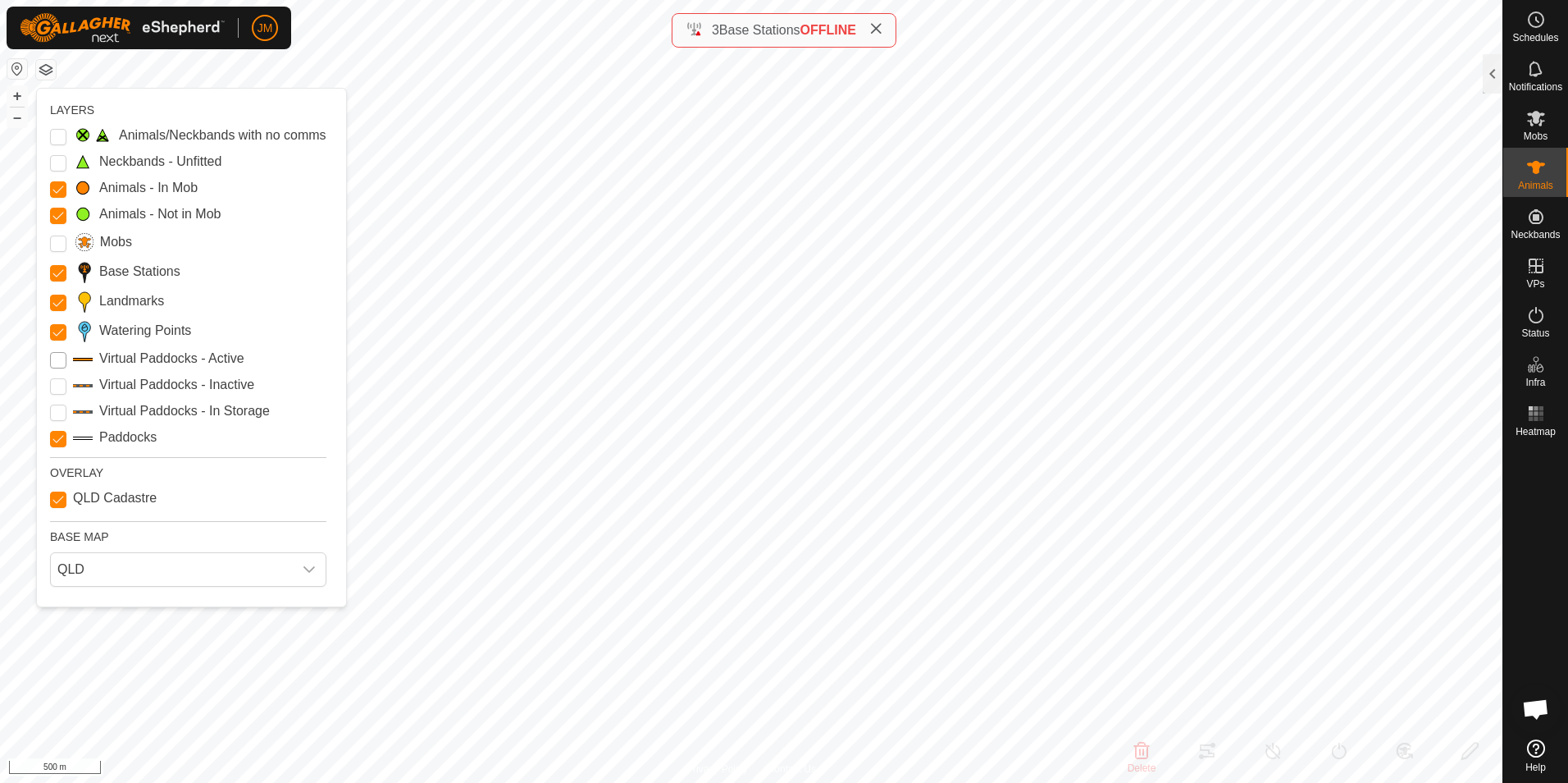
click at [59, 362] on Active "Virtual Paddocks - Active" at bounding box center [58, 360] width 16 height 16
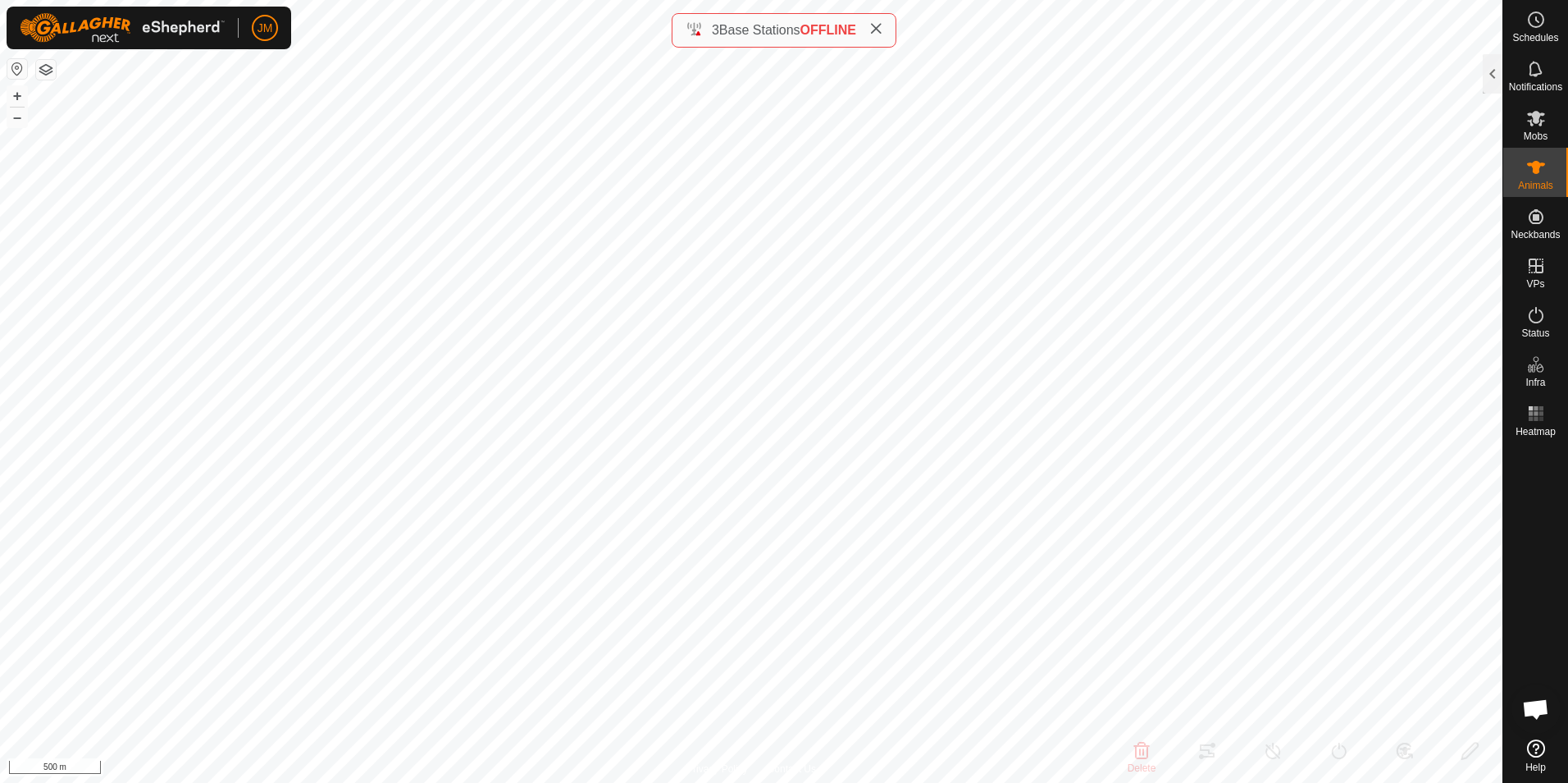
click at [882, 35] on span at bounding box center [876, 30] width 13 height 20
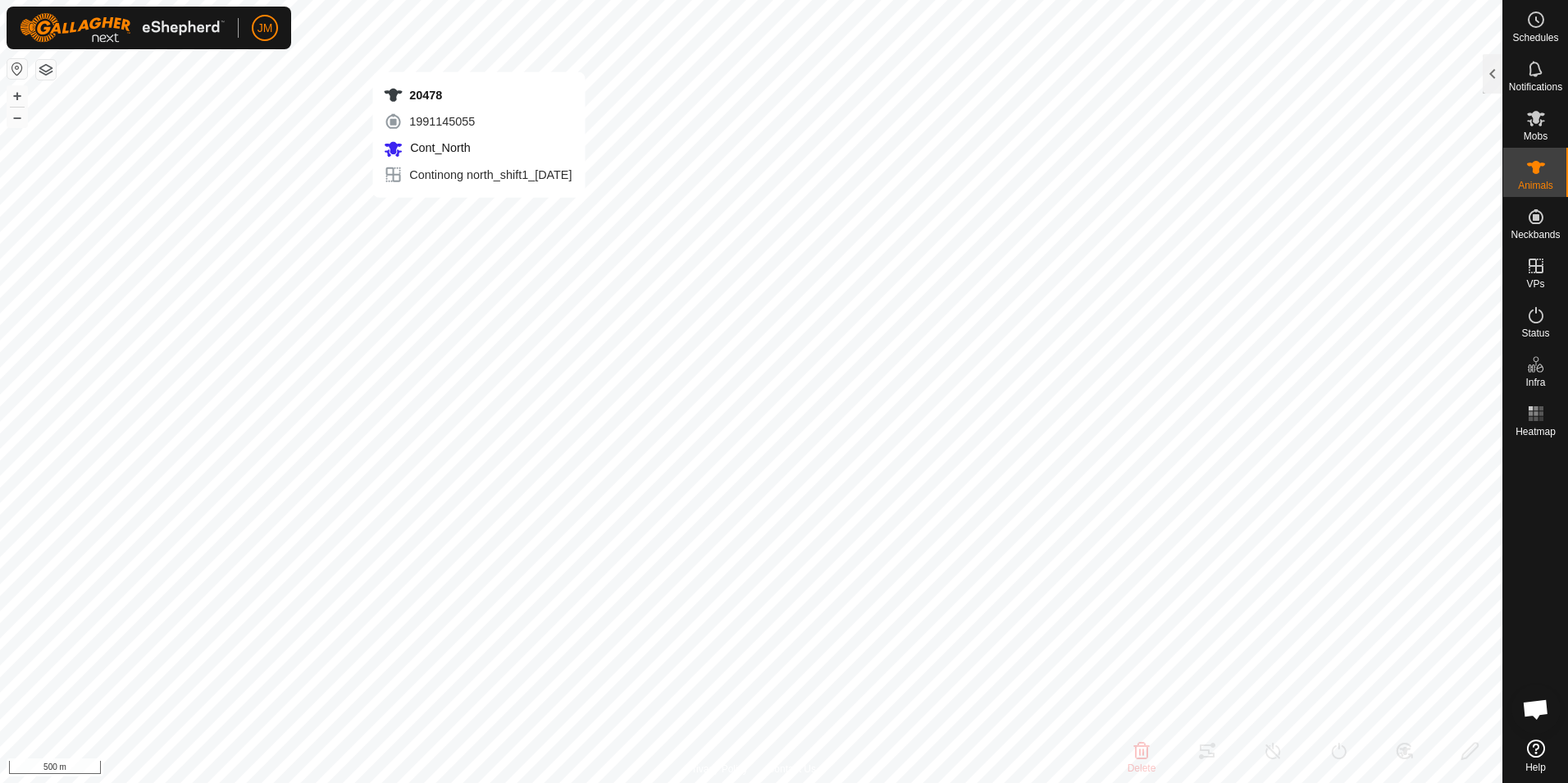
type input "20478"
type input "-"
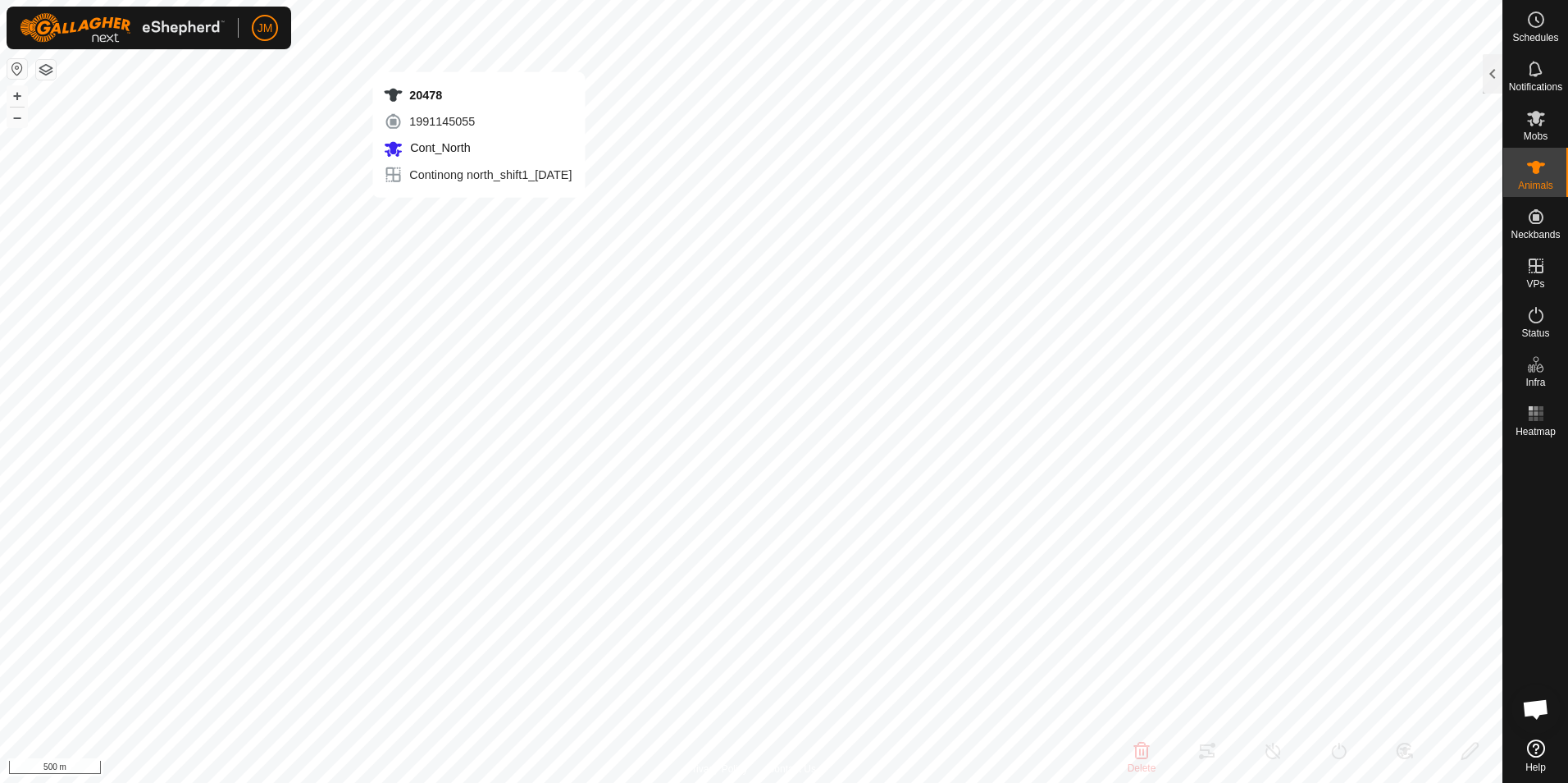
type input "-"
type input "21384"
type input "-"
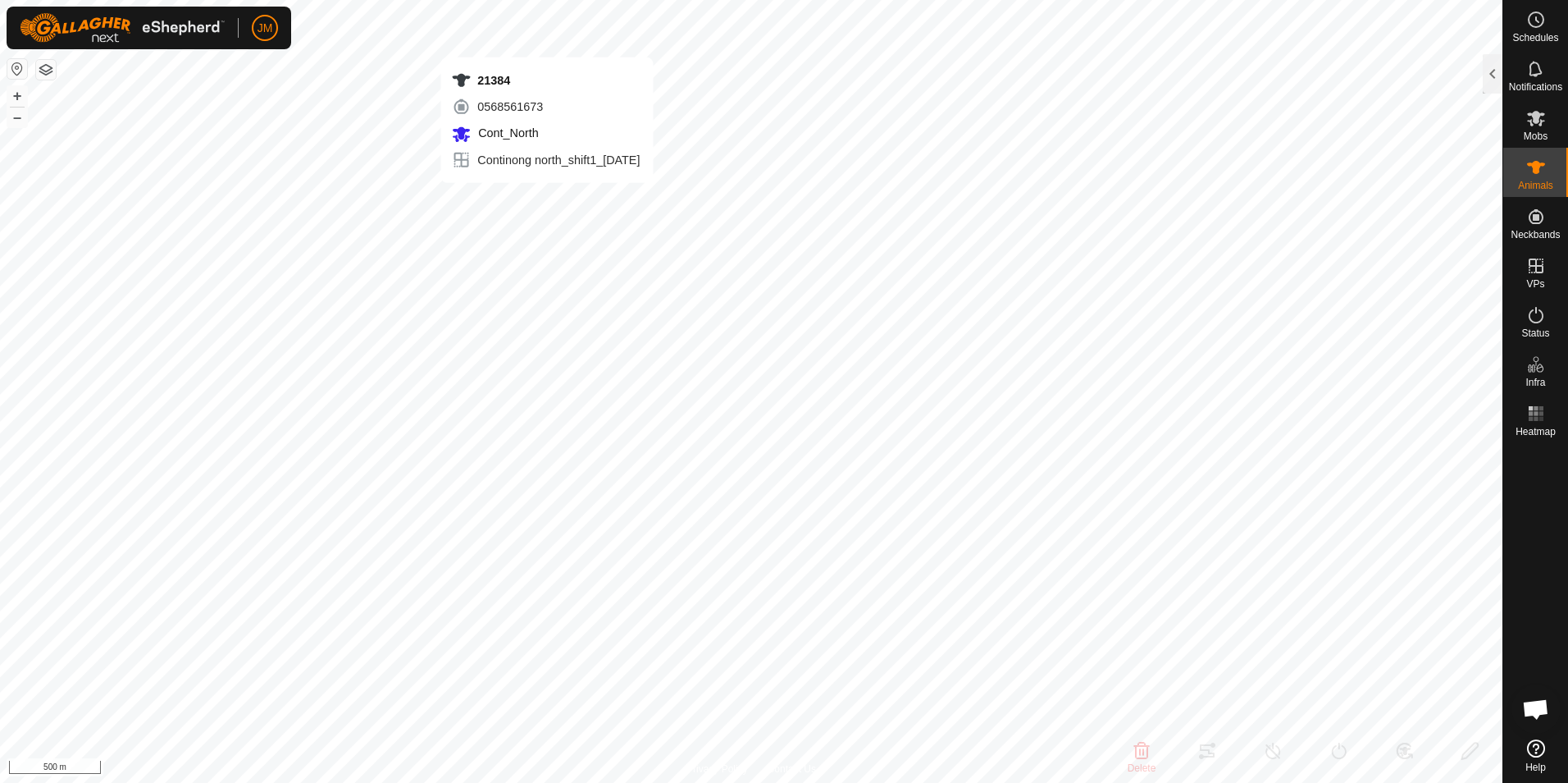
type input "-"
type input "21384"
